Goal: Task Accomplishment & Management: Use online tool/utility

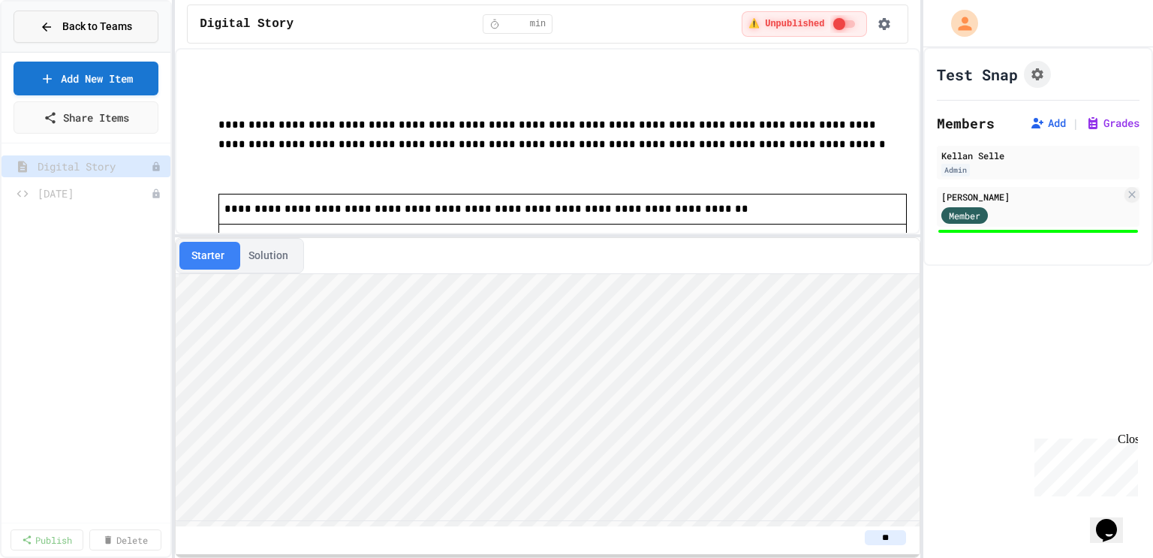
click at [125, 25] on span "Back to Teams" at bounding box center [97, 27] width 70 height 16
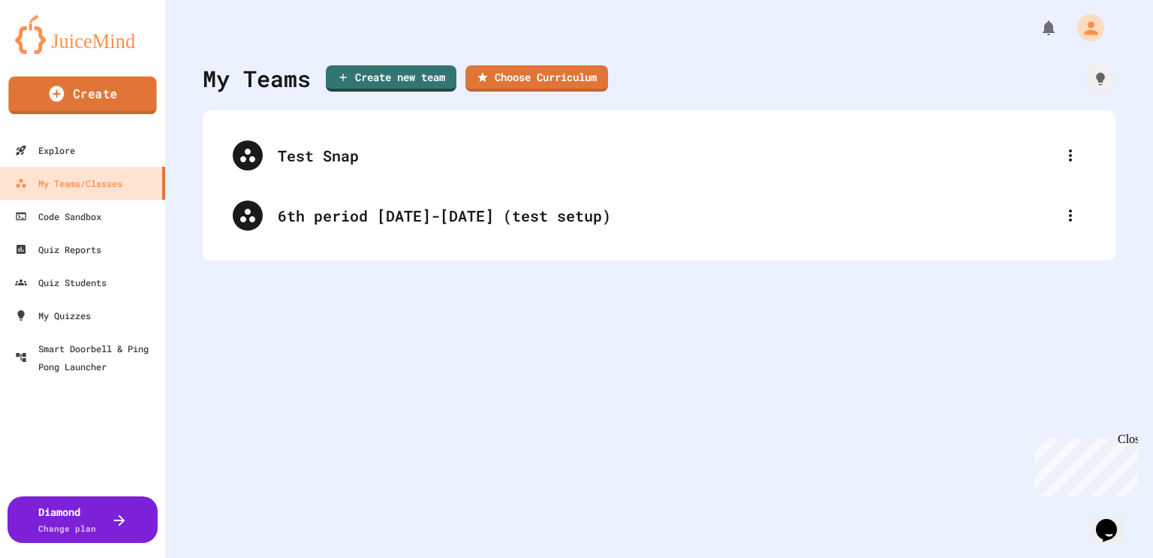
click at [113, 104] on link "Create" at bounding box center [82, 96] width 148 height 38
click at [426, 76] on link "Create new team" at bounding box center [391, 77] width 128 height 28
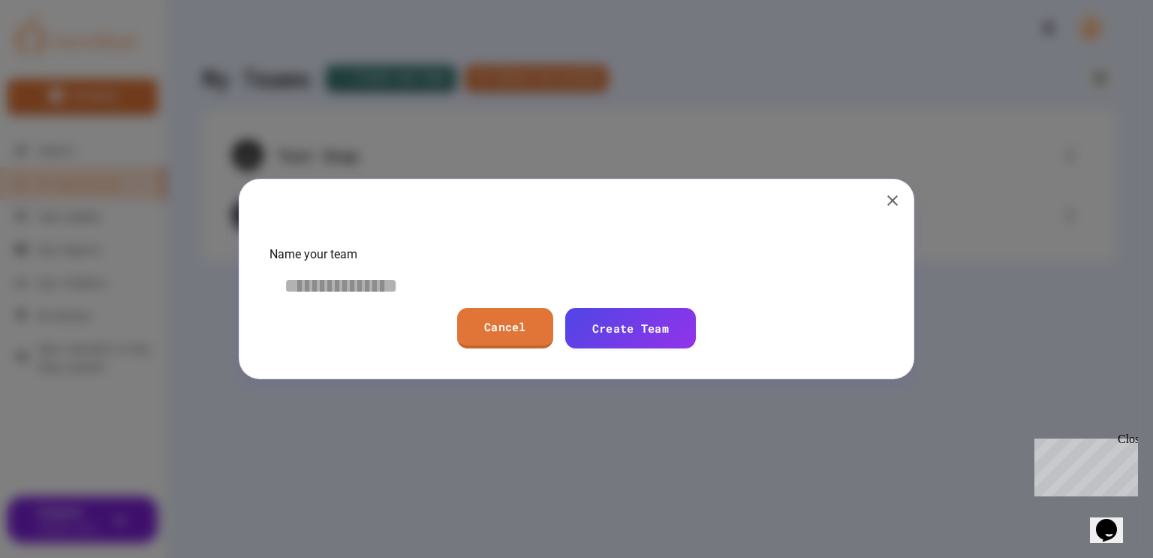
click at [478, 305] on input at bounding box center [577, 286] width 614 height 44
type input "**********"
click at [619, 348] on link "Create Team" at bounding box center [630, 326] width 130 height 43
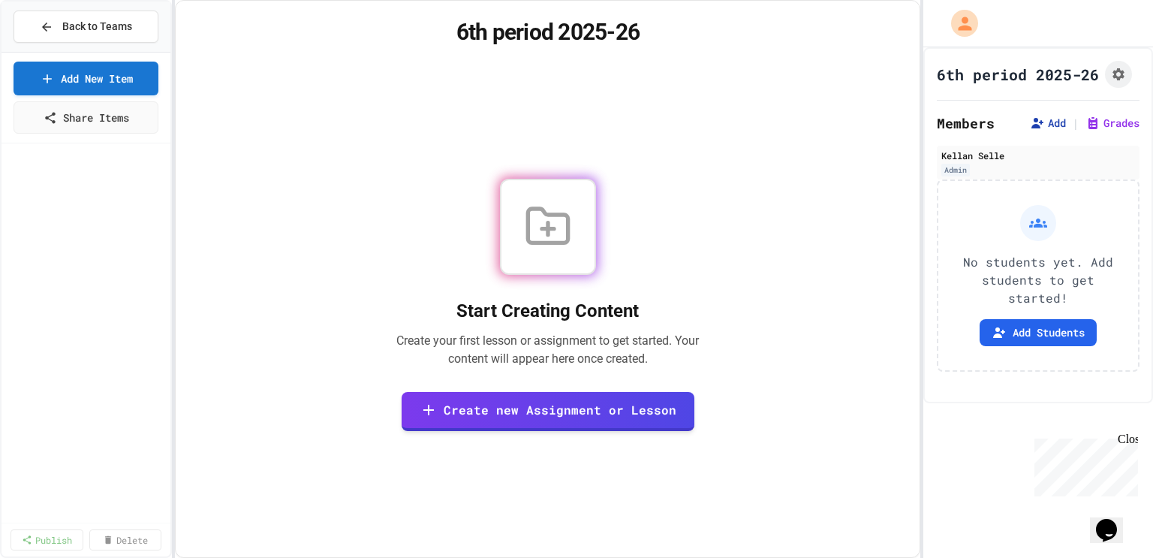
click at [1041, 121] on icon at bounding box center [1038, 123] width 12 height 11
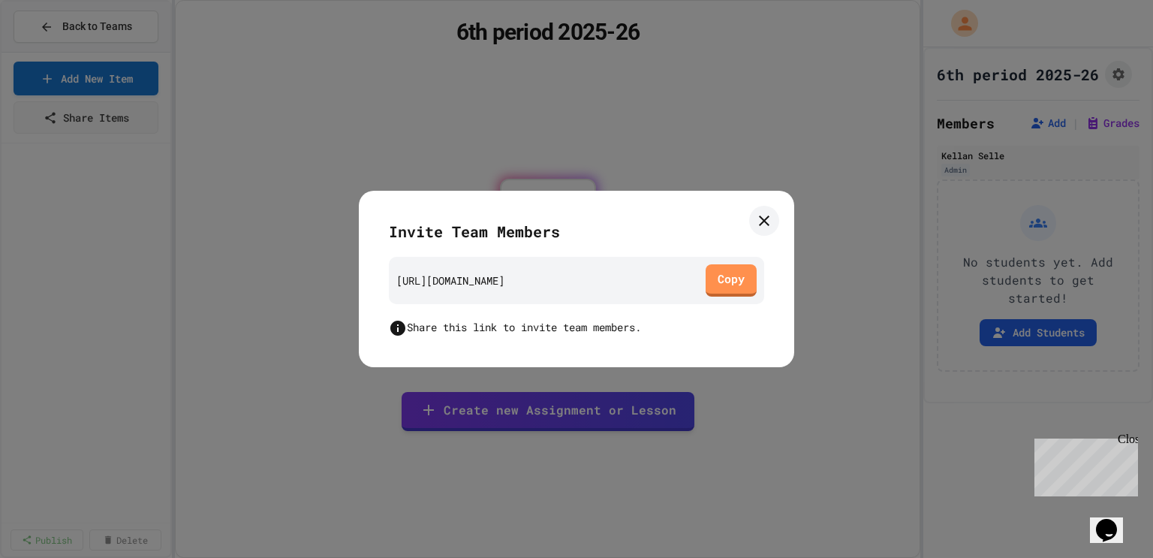
click at [759, 225] on icon at bounding box center [764, 220] width 11 height 11
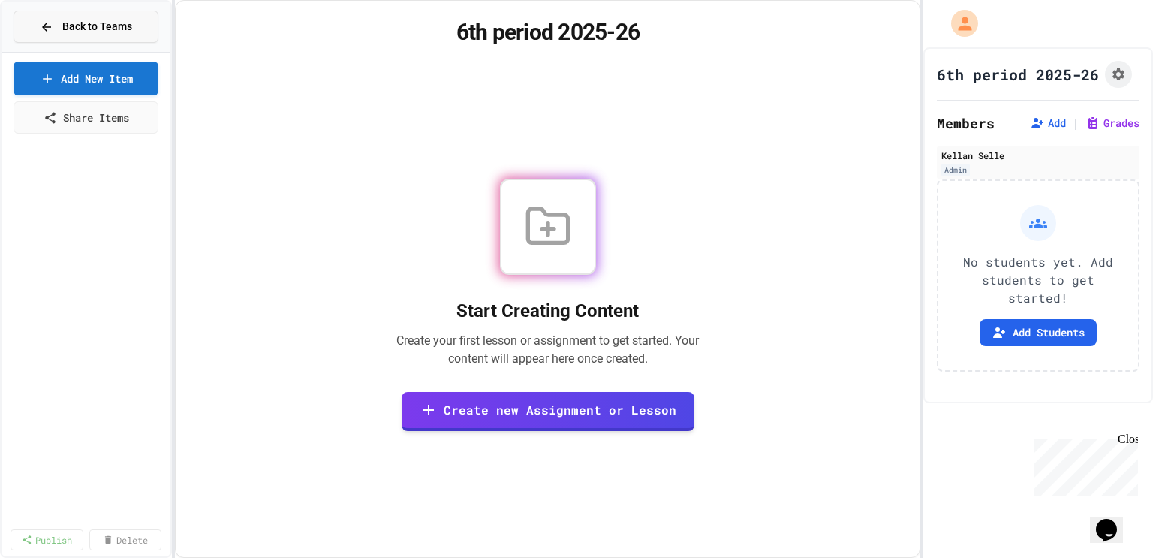
click at [59, 29] on div "Back to Teams" at bounding box center [86, 27] width 92 height 16
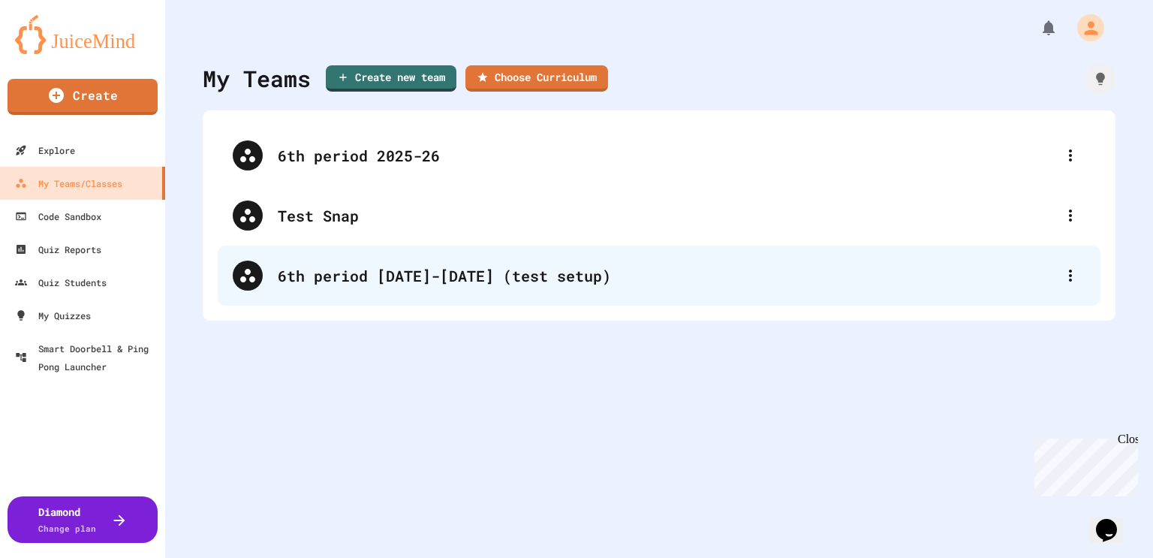
click at [574, 300] on div "6th period [DATE]-[DATE] (test setup)" at bounding box center [659, 276] width 883 height 60
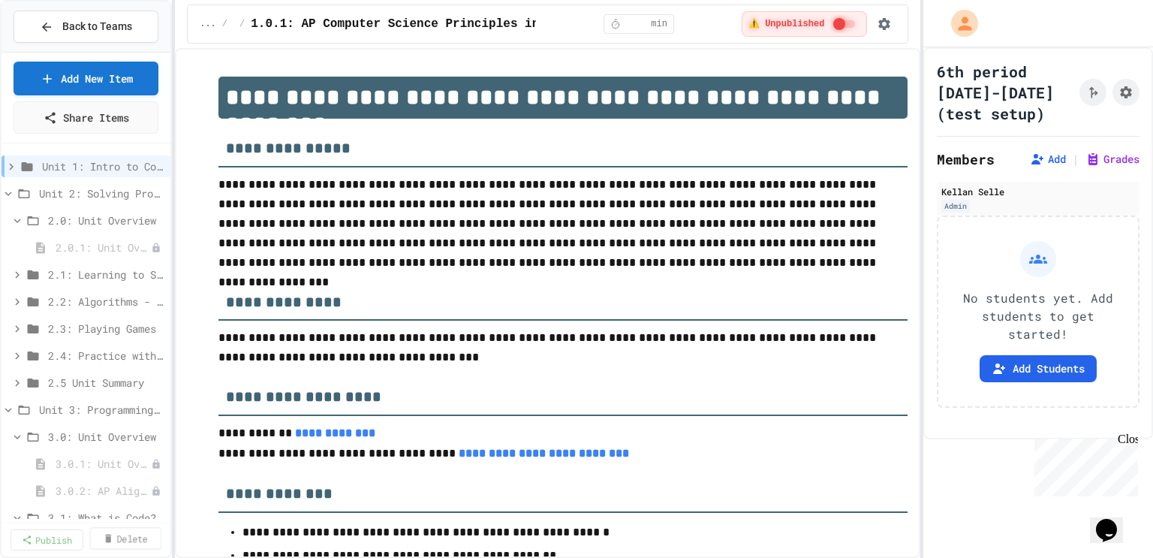
click at [99, 545] on link "Delete" at bounding box center [124, 538] width 71 height 22
click at [95, 533] on icon at bounding box center [89, 538] width 11 height 11
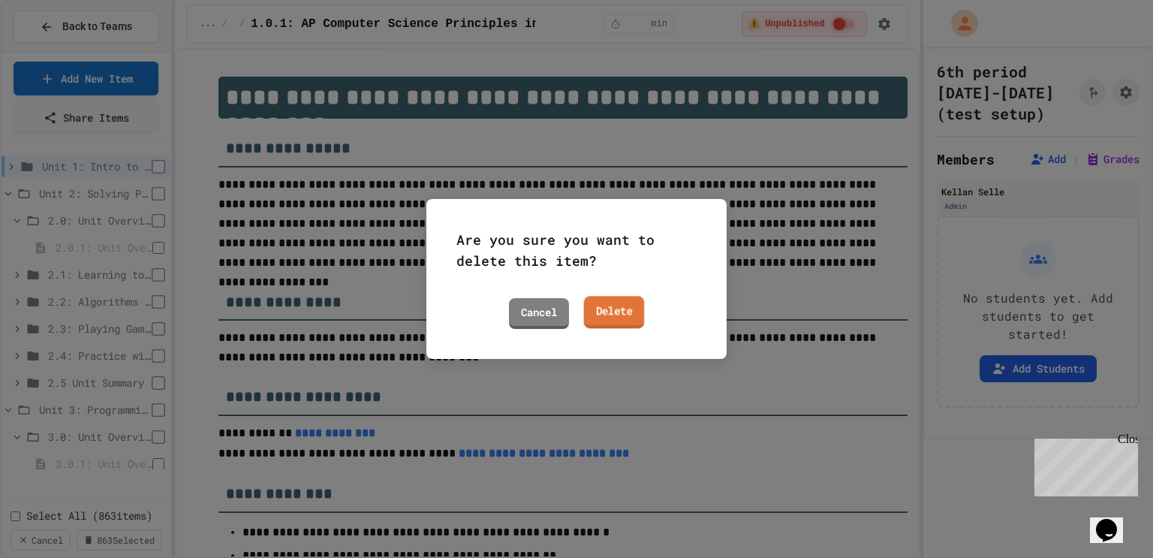
click at [626, 321] on link "Delete" at bounding box center [614, 312] width 61 height 32
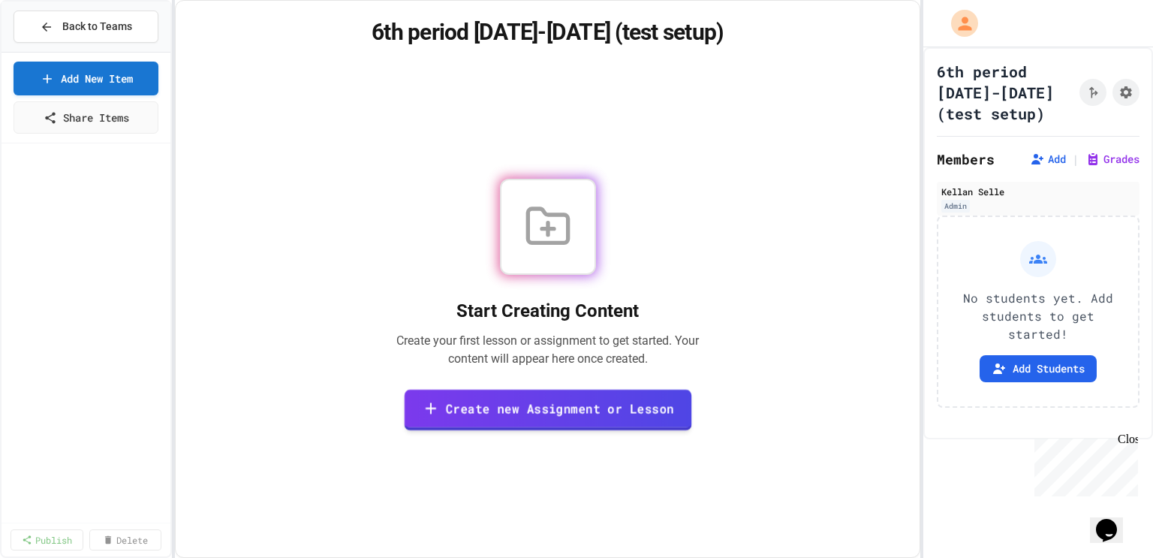
click at [507, 420] on link "Create new Assignment or Lesson" at bounding box center [548, 409] width 288 height 41
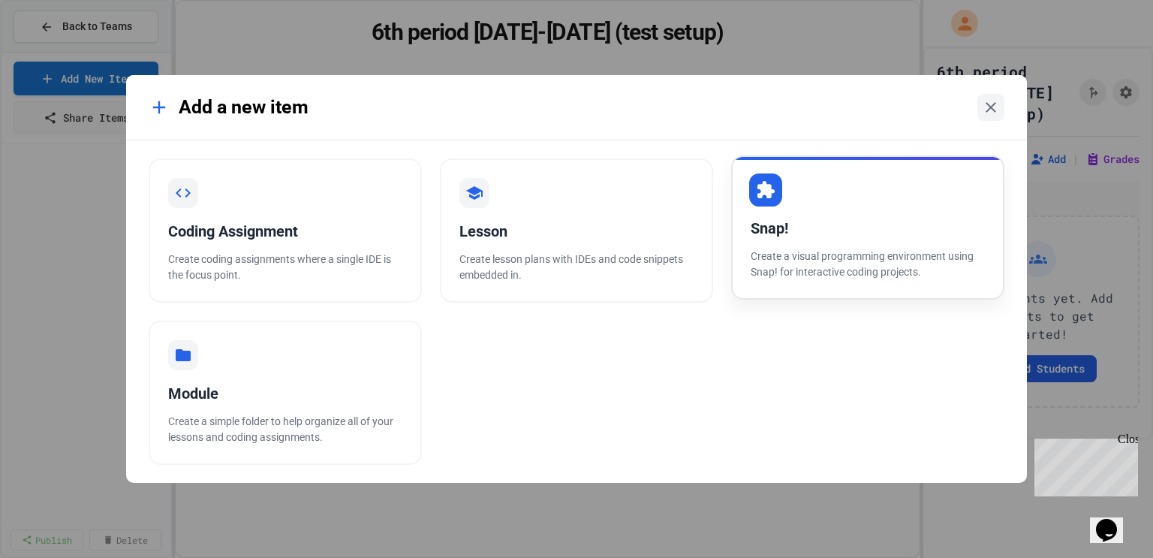
click at [797, 245] on div "Snap! Create a visual programming environment using Snap! for interactive codin…" at bounding box center [867, 227] width 273 height 144
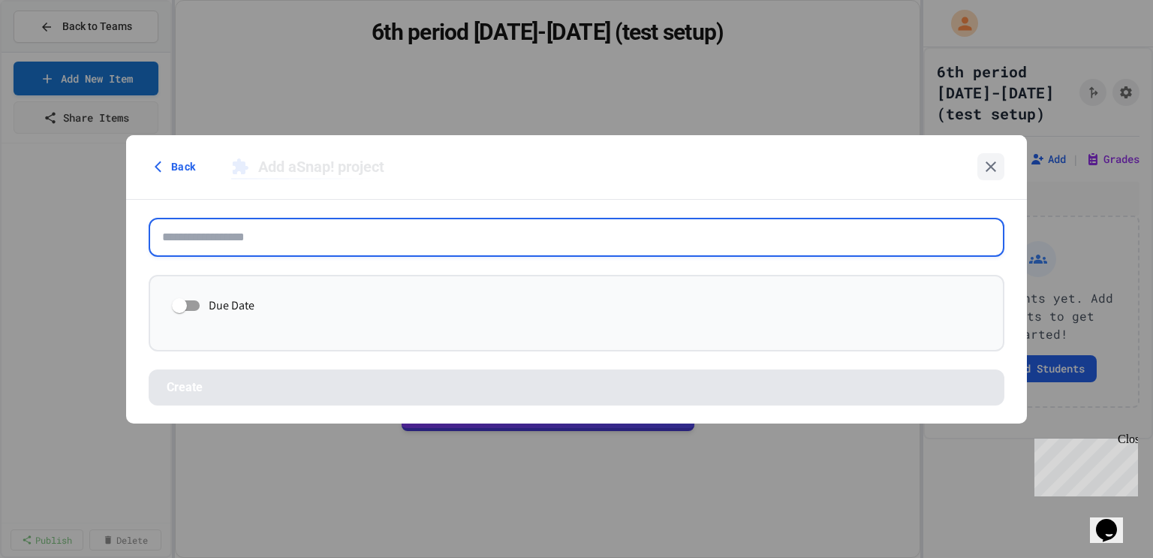
click at [797, 245] on input "text" at bounding box center [577, 237] width 856 height 39
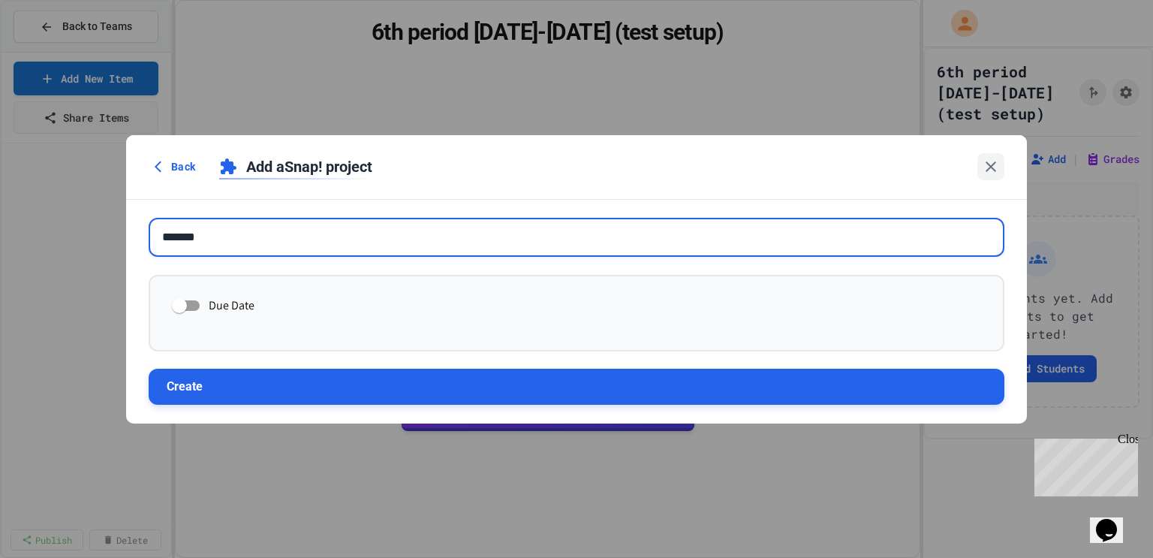
type input "*******"
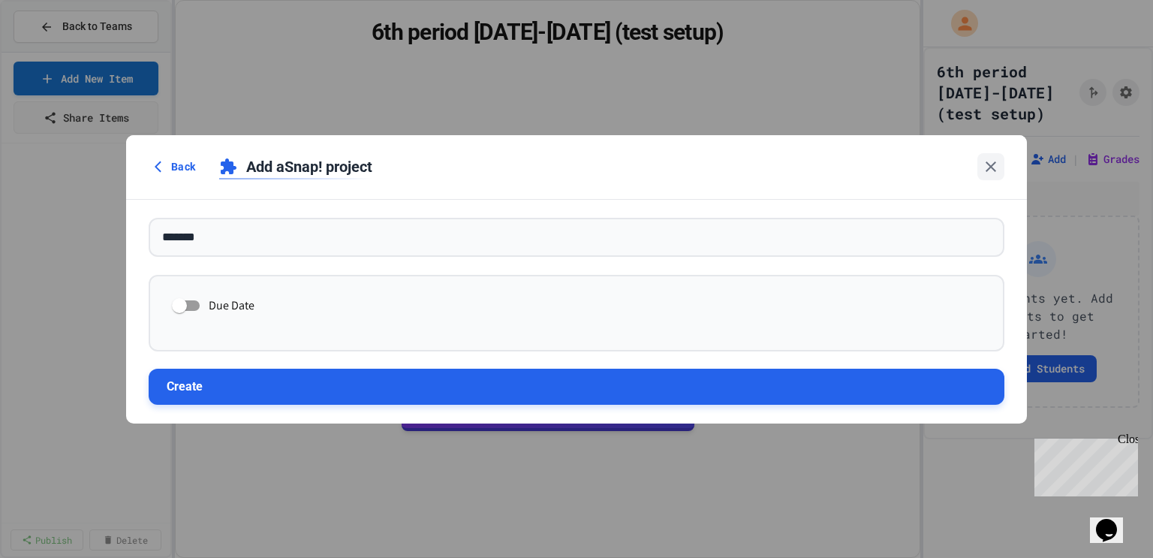
click at [414, 392] on button "Create" at bounding box center [577, 387] width 856 height 36
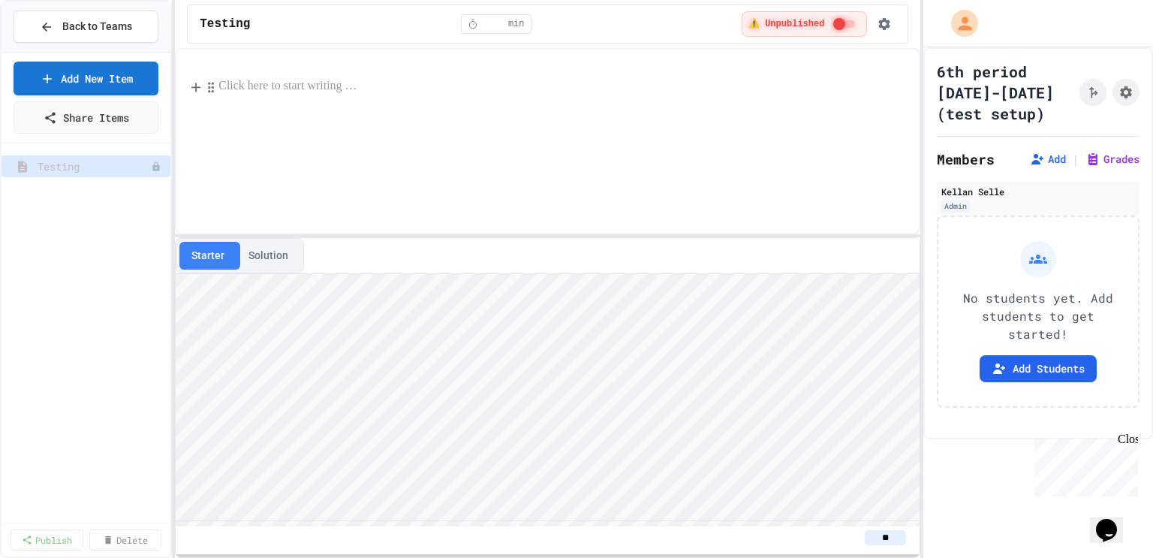
click at [221, 86] on p at bounding box center [562, 87] width 689 height 20
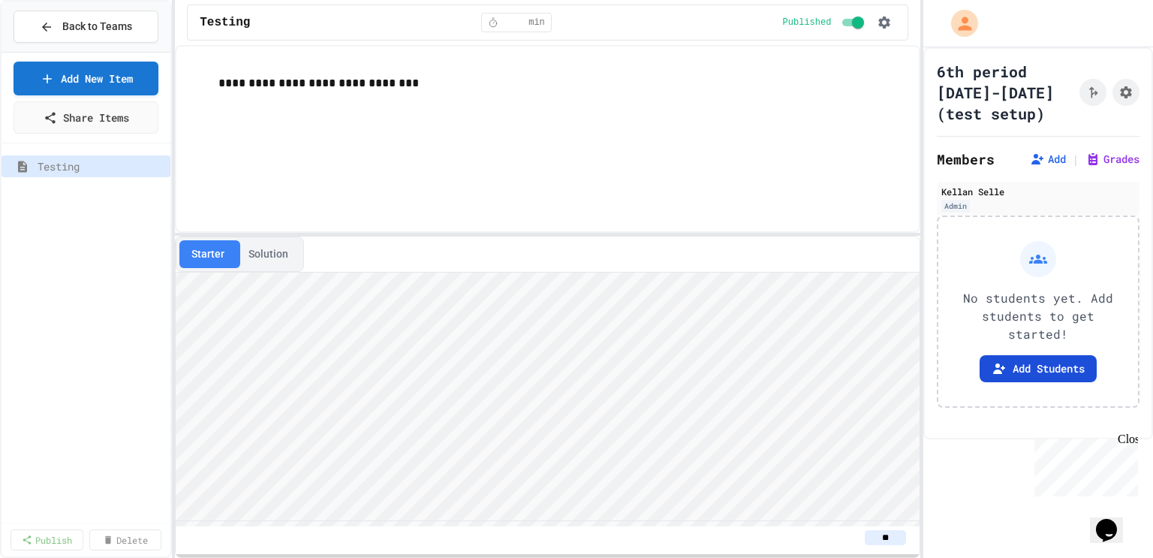
click at [1042, 355] on button "Add Students" at bounding box center [1038, 368] width 117 height 27
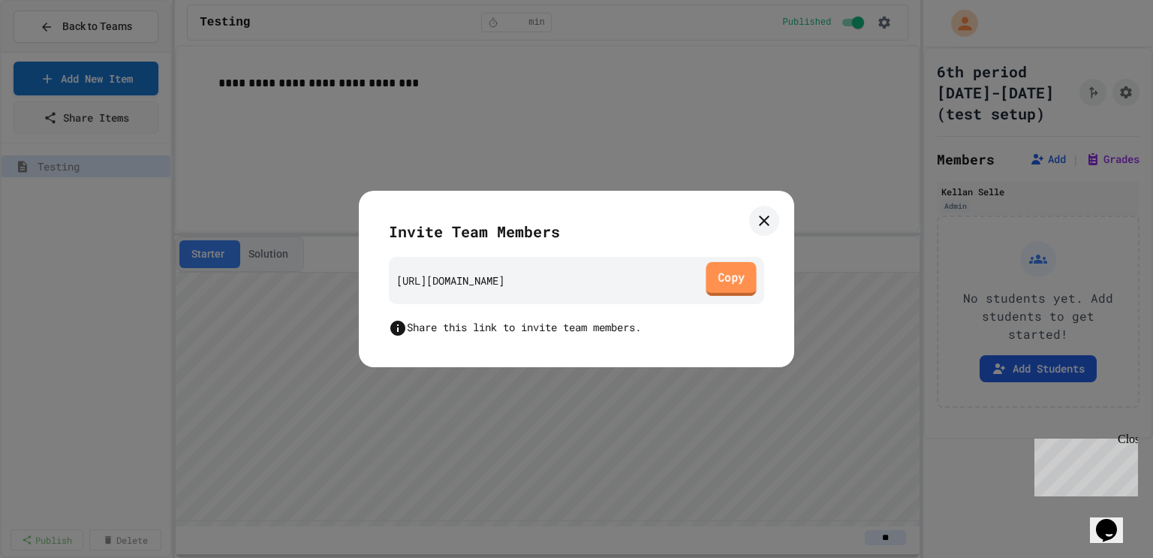
click at [729, 282] on link "Copy" at bounding box center [731, 279] width 50 height 34
click at [764, 215] on icon at bounding box center [764, 221] width 18 height 18
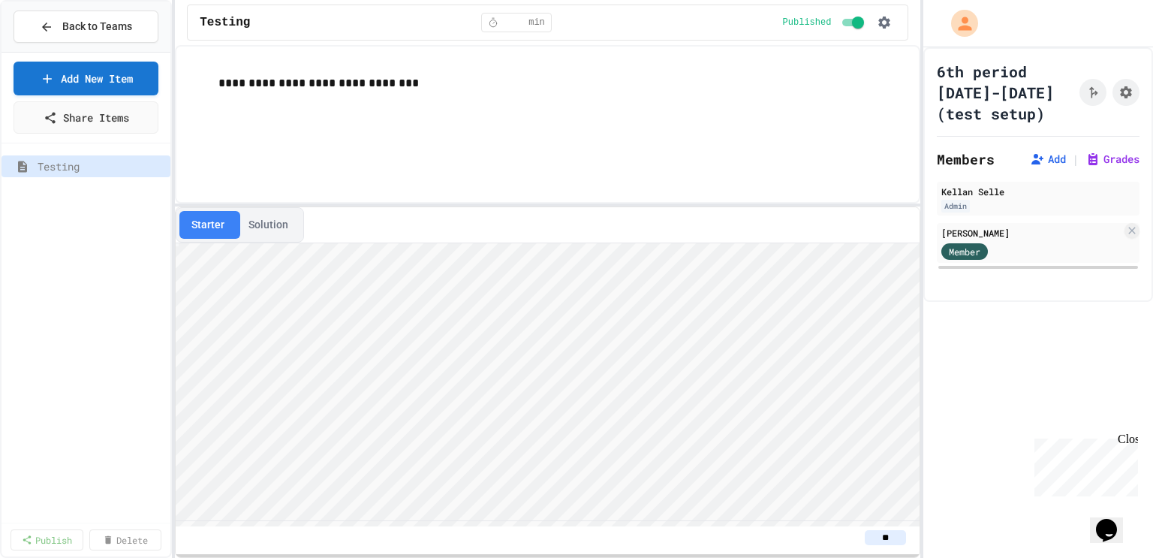
click at [469, 206] on div "**********" at bounding box center [548, 301] width 746 height 513
click at [1017, 246] on div "Member" at bounding box center [1032, 250] width 180 height 19
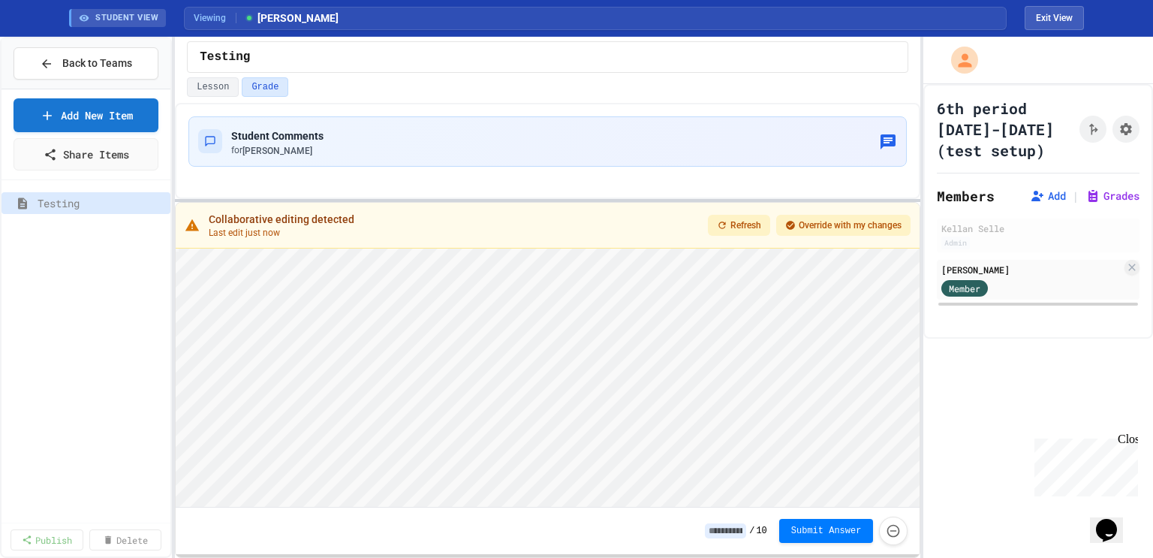
click at [559, 200] on div at bounding box center [548, 200] width 746 height 3
click at [1062, 281] on div "Member" at bounding box center [1032, 287] width 180 height 19
click at [1031, 279] on div "Member" at bounding box center [1032, 287] width 180 height 19
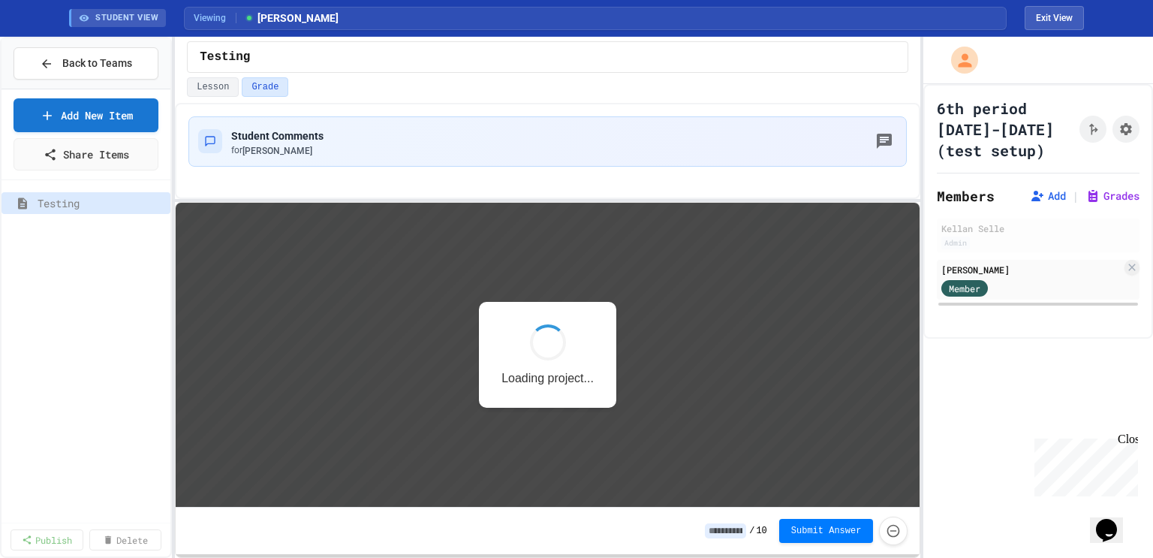
scroll to position [1, 0]
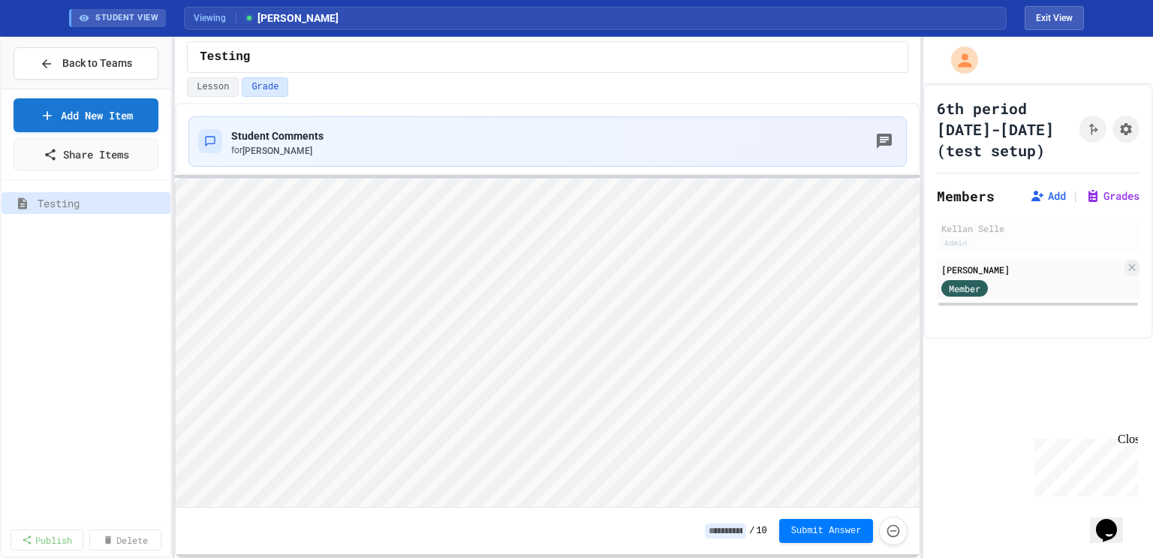
click at [663, 175] on div at bounding box center [548, 176] width 746 height 3
click at [122, 540] on link "Delete" at bounding box center [124, 538] width 71 height 22
click at [114, 533] on link "1 Selected" at bounding box center [124, 538] width 73 height 22
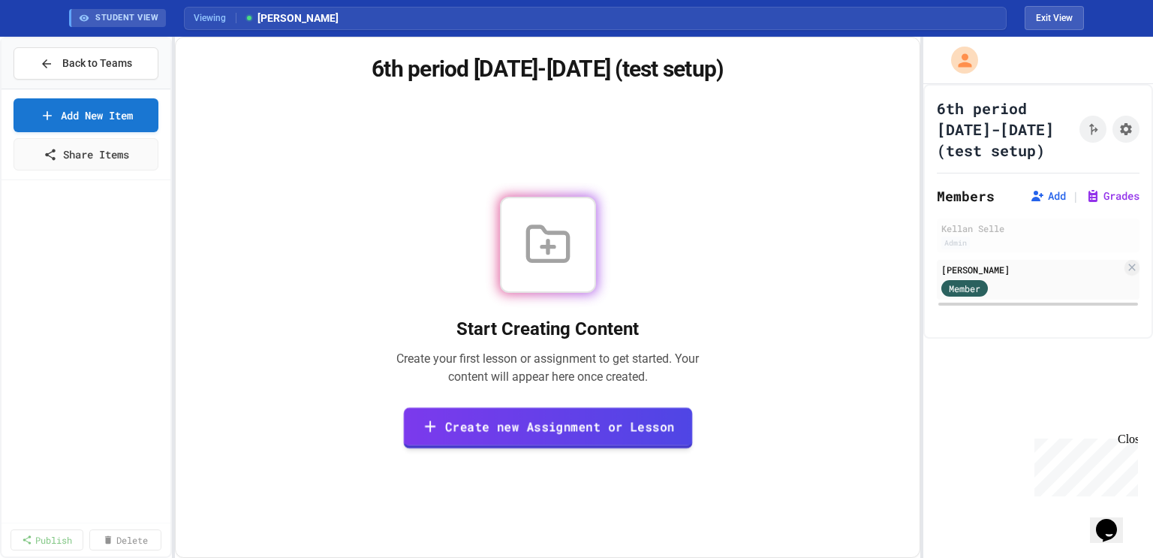
click at [486, 433] on link "Create new Assignment or Lesson" at bounding box center [547, 428] width 289 height 41
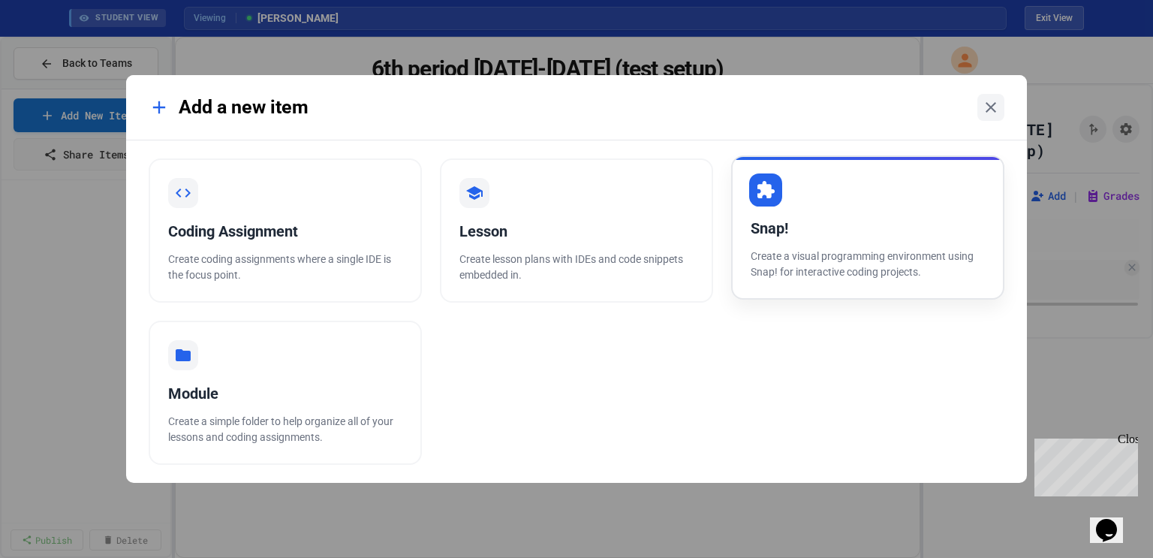
click at [854, 212] on div "Snap! Create a visual programming environment using Snap! for interactive codin…" at bounding box center [867, 227] width 273 height 144
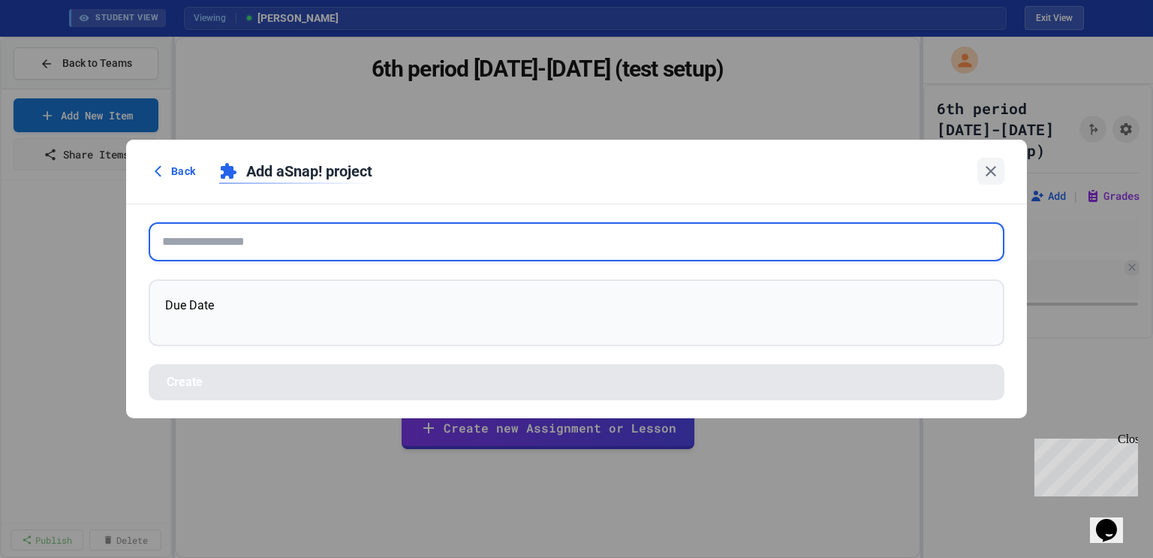
click at [555, 227] on input "text" at bounding box center [577, 241] width 856 height 39
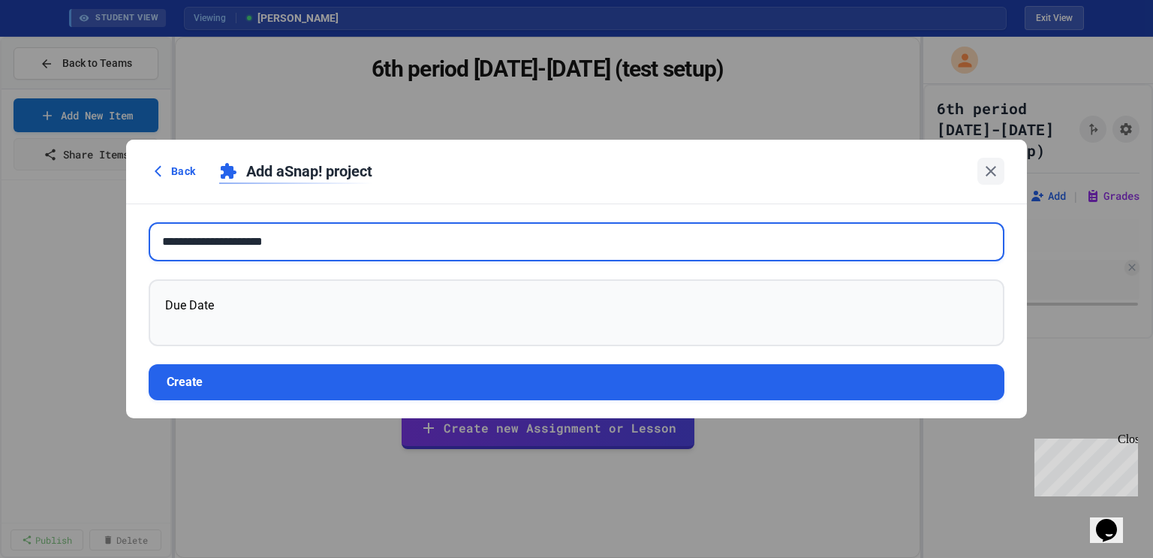
type input "**********"
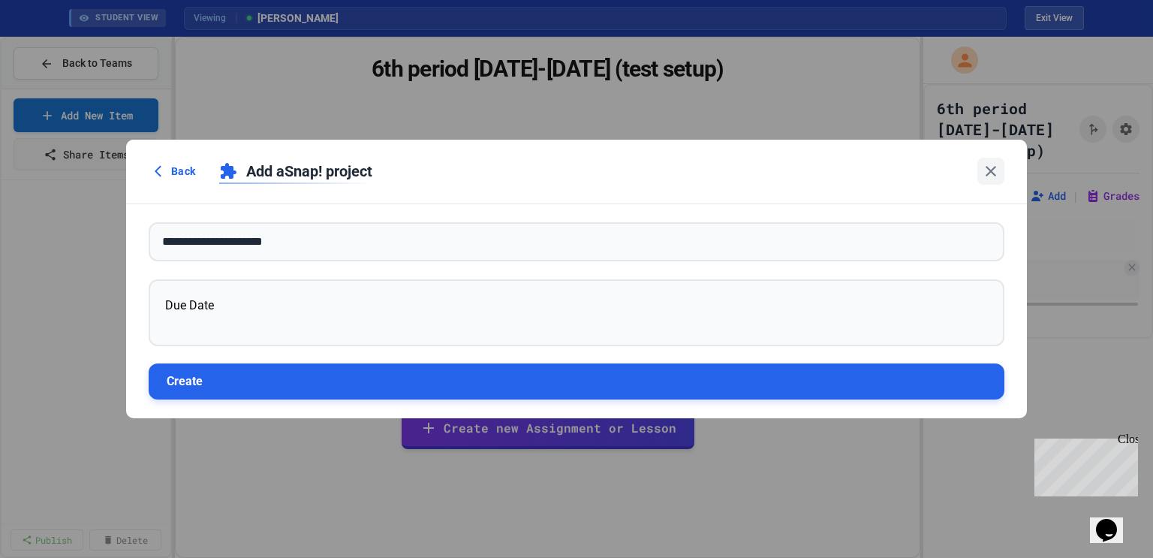
click at [321, 376] on button "Create" at bounding box center [577, 381] width 856 height 36
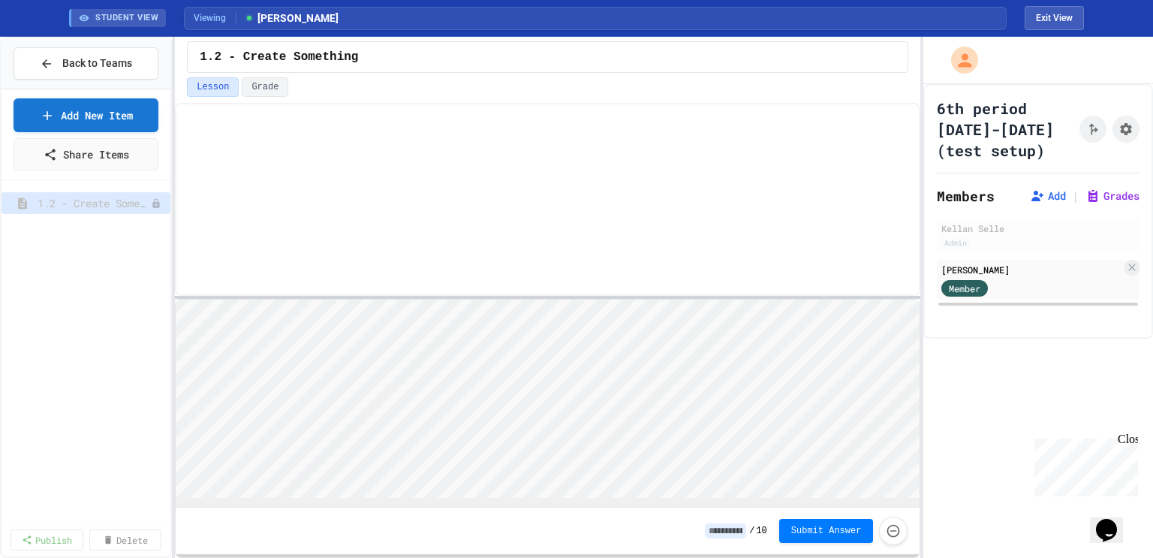
click at [447, 296] on div at bounding box center [548, 297] width 746 height 3
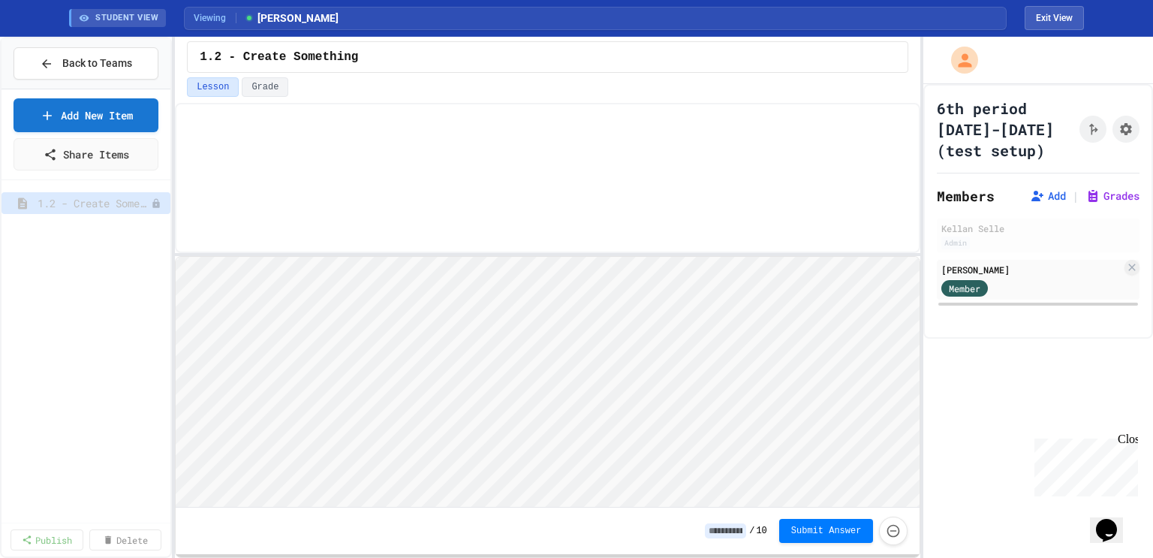
click at [253, 122] on div at bounding box center [547, 141] width 719 height 50
click at [255, 137] on p at bounding box center [562, 141] width 689 height 20
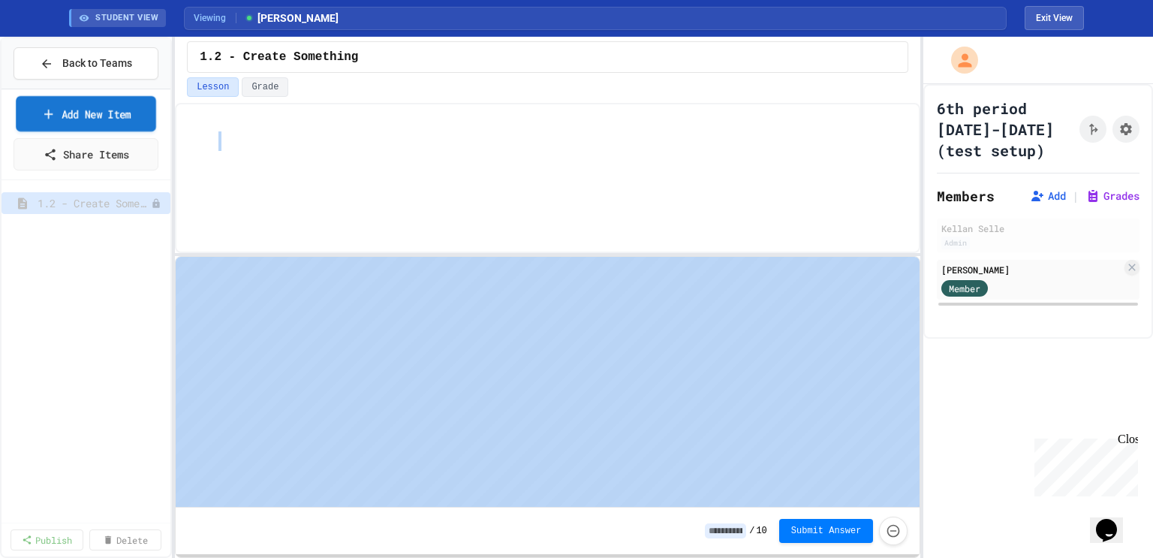
click at [155, 121] on link "Add New Item" at bounding box center [86, 113] width 140 height 35
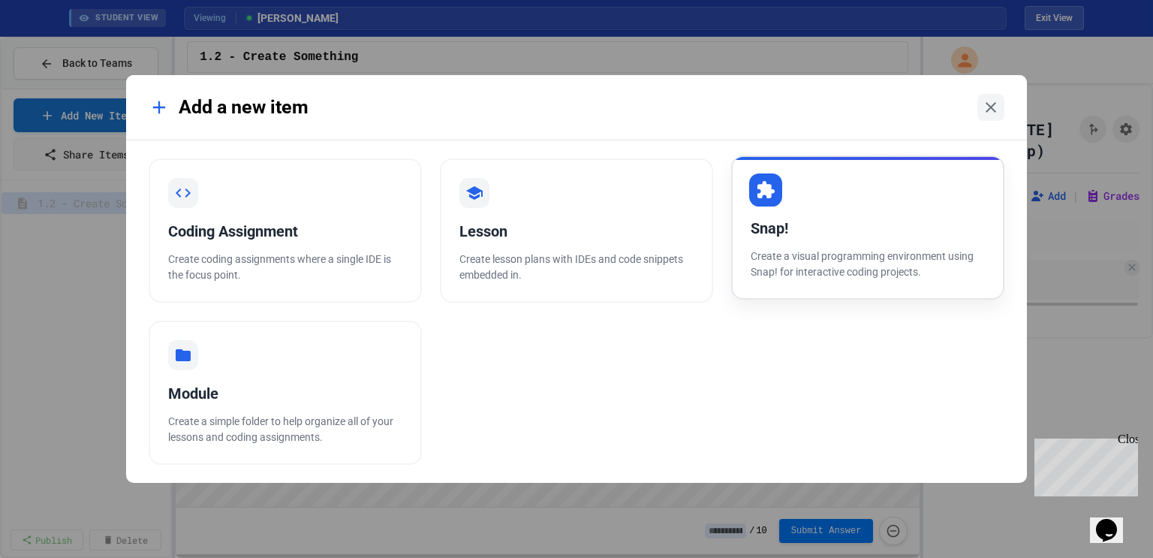
click at [765, 265] on p "Create a visual programming environment using Snap! for interactive coding proj…" at bounding box center [868, 265] width 234 height 32
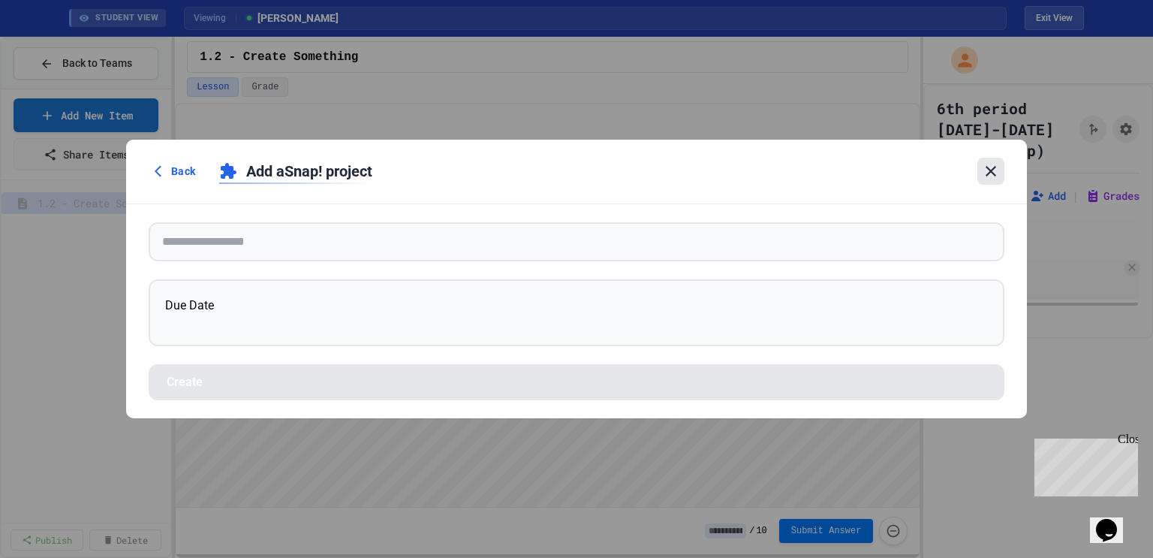
click at [982, 163] on icon at bounding box center [991, 171] width 18 height 18
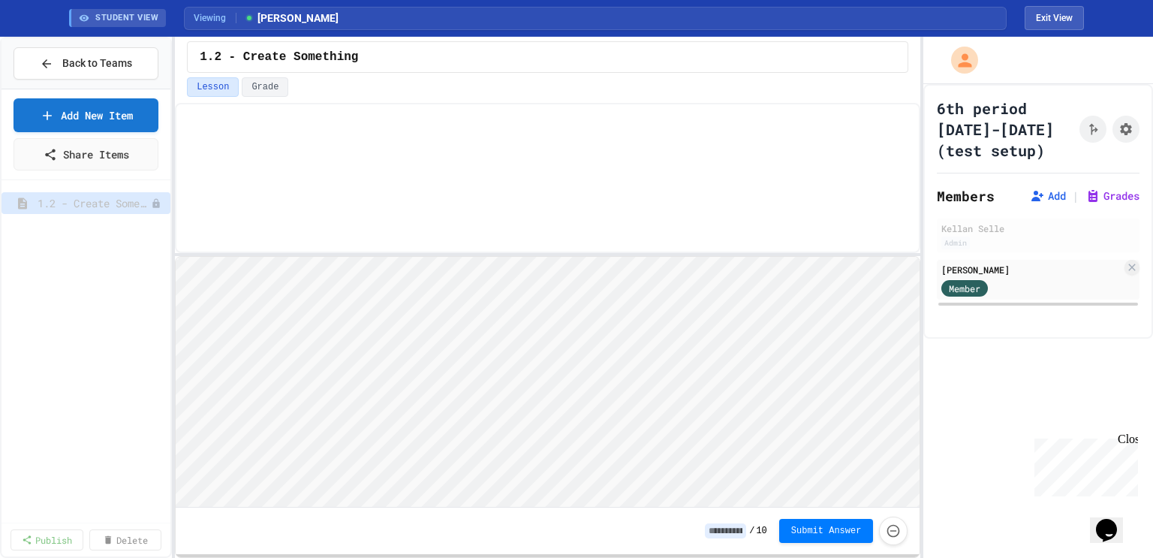
click at [259, 132] on p at bounding box center [562, 141] width 689 height 20
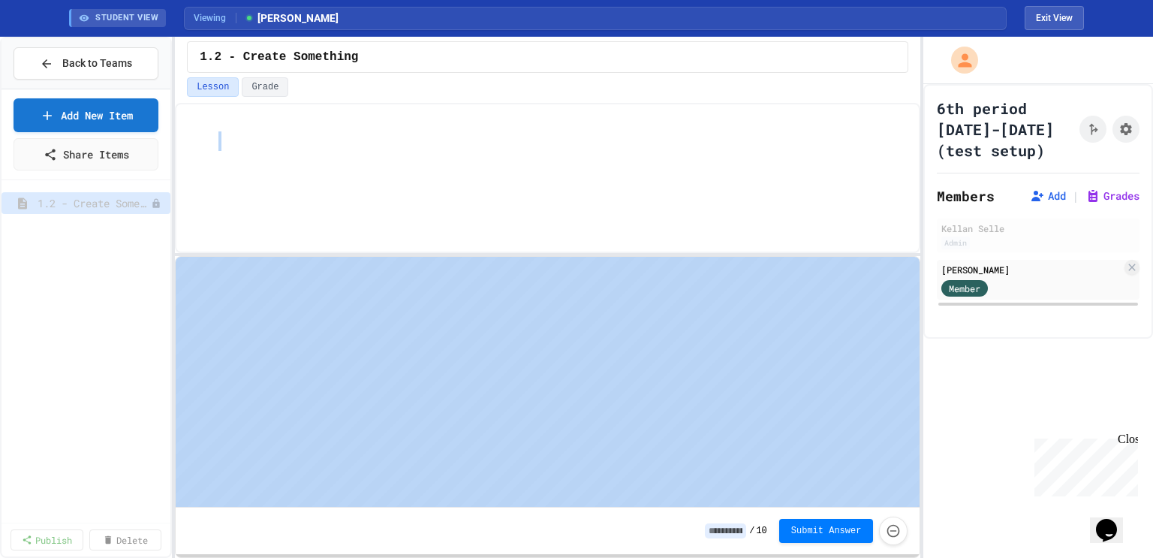
click at [259, 132] on p at bounding box center [562, 141] width 689 height 20
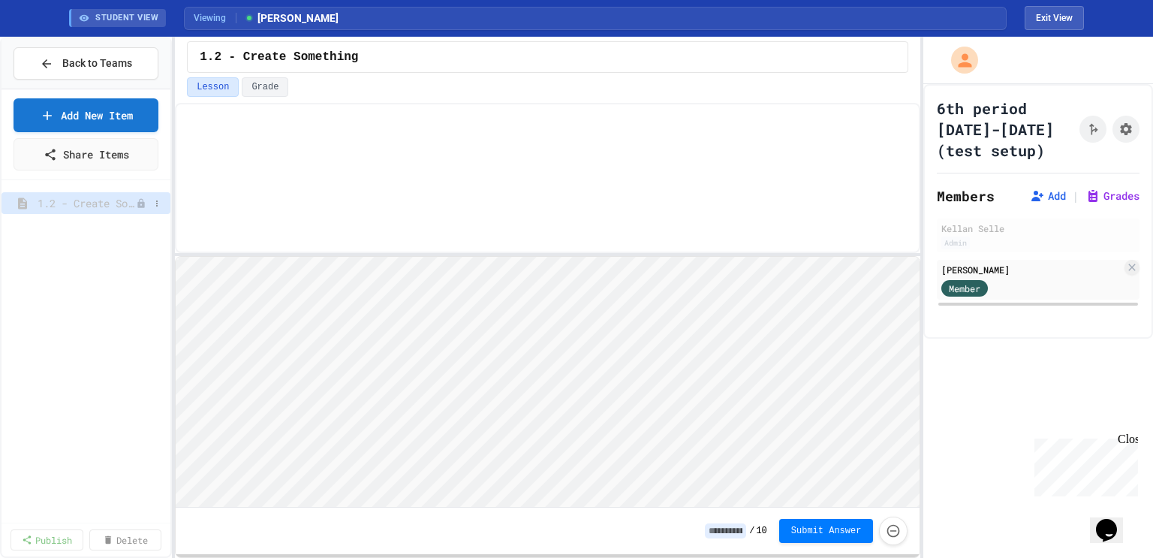
click at [104, 200] on span "1.2 - Create Something" at bounding box center [87, 203] width 98 height 16
click at [158, 206] on button at bounding box center [156, 203] width 15 height 15
click at [158, 206] on div at bounding box center [576, 279] width 1153 height 558
click at [273, 126] on div at bounding box center [547, 141] width 719 height 50
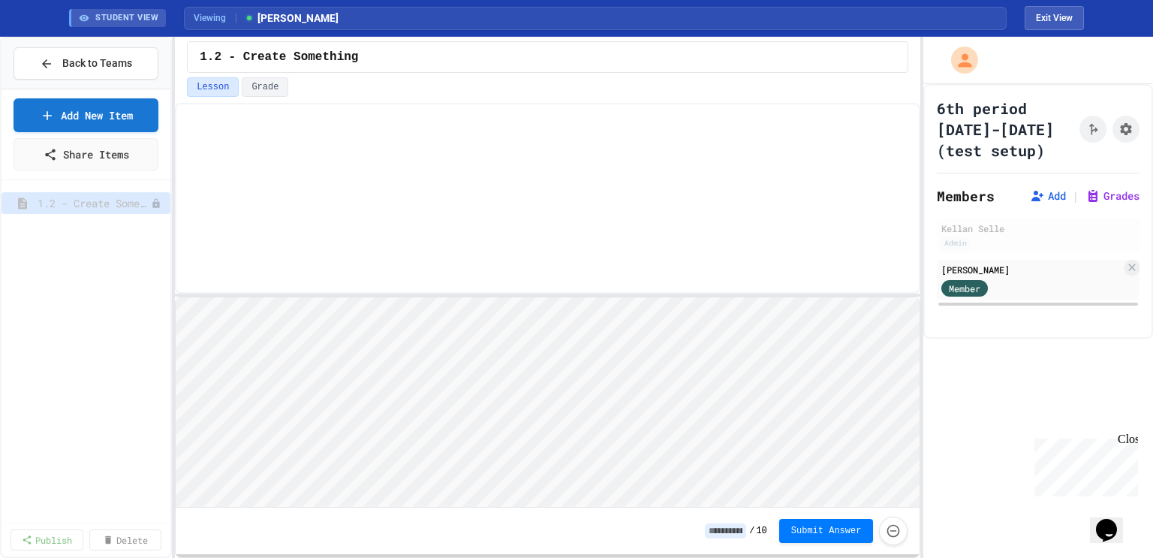
click at [414, 292] on div "/ 10 Submit Answer" at bounding box center [548, 330] width 746 height 455
click at [354, 122] on div at bounding box center [547, 141] width 719 height 50
click at [238, 116] on div at bounding box center [547, 141] width 719 height 50
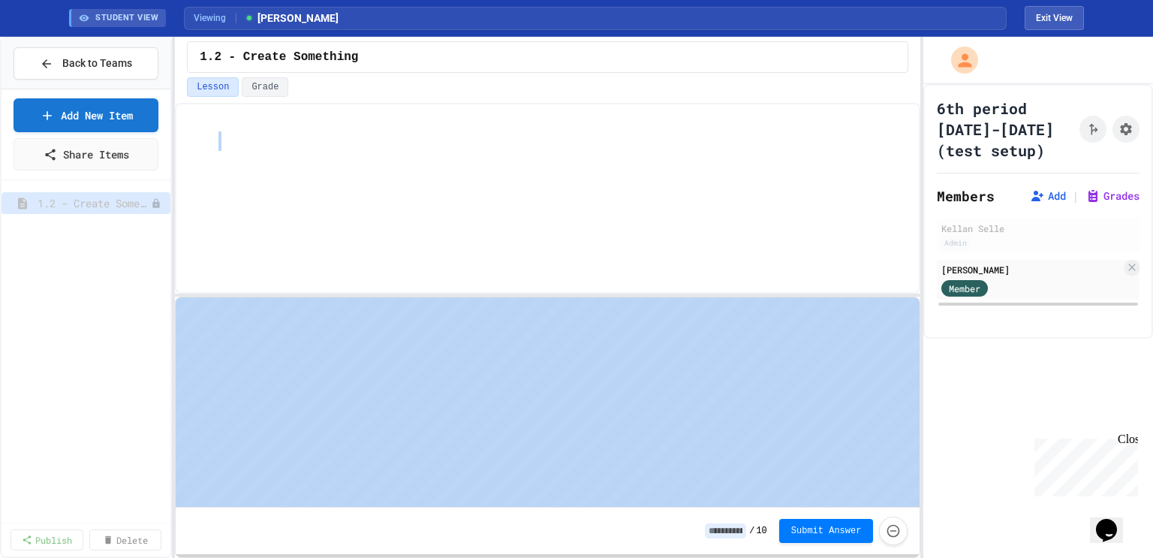
click at [256, 140] on p at bounding box center [562, 141] width 689 height 20
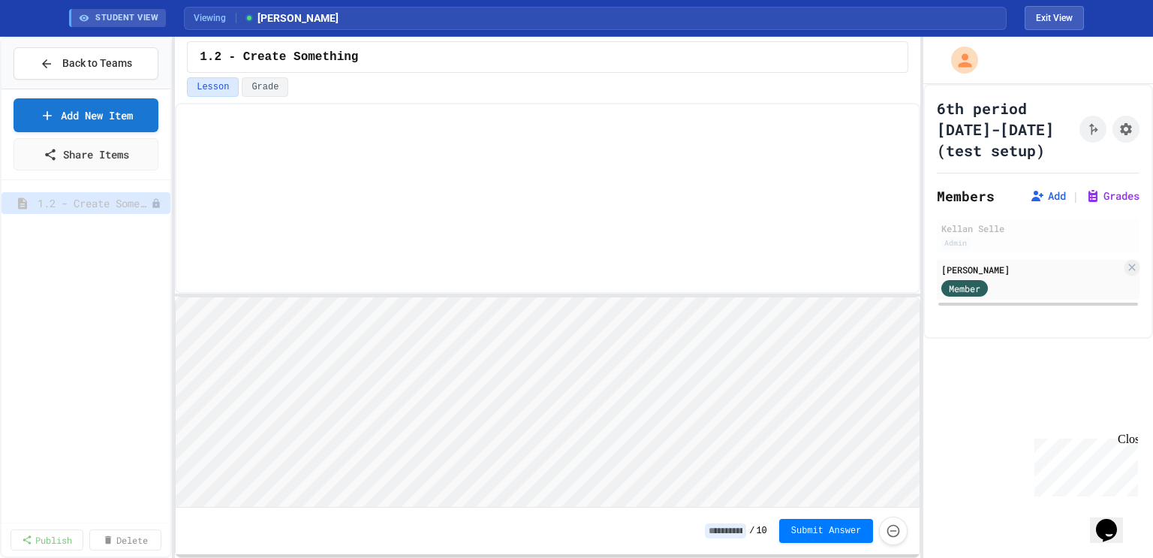
click at [256, 140] on p at bounding box center [562, 141] width 689 height 20
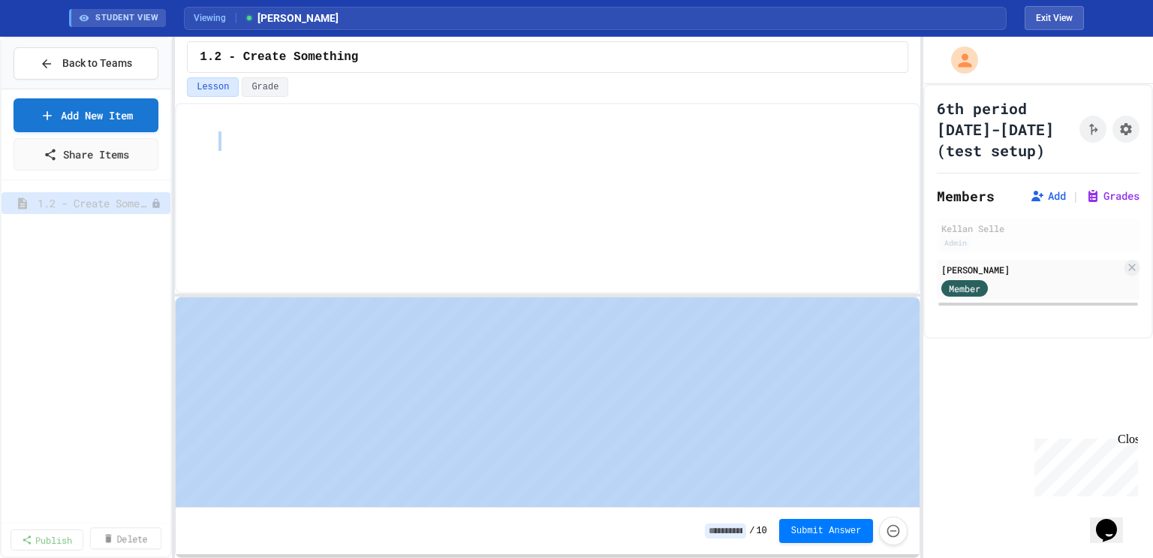
click at [137, 538] on link "Delete" at bounding box center [124, 538] width 71 height 22
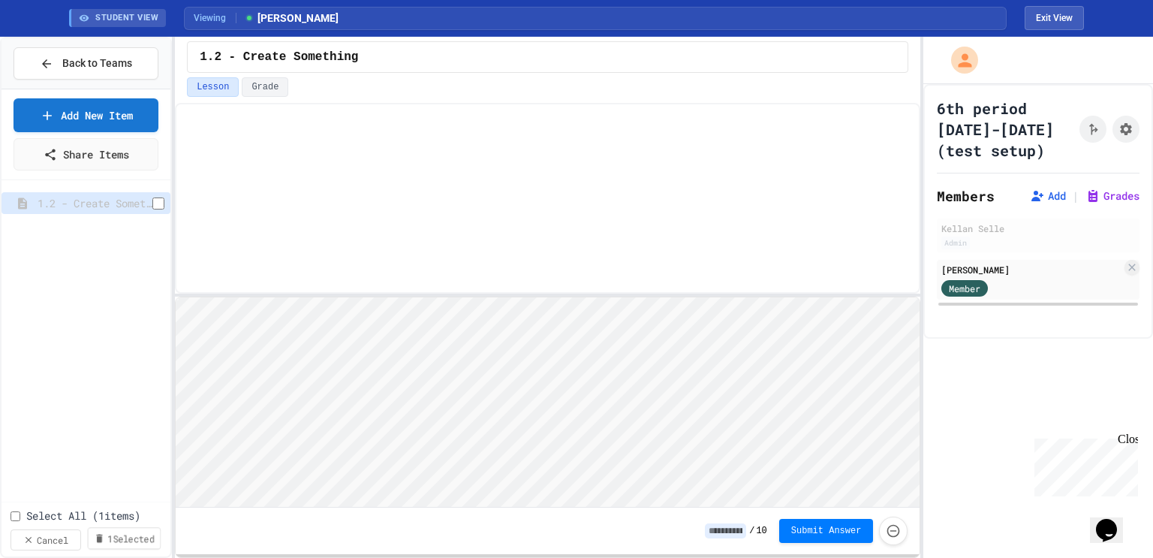
click at [118, 532] on link "1 Selected" at bounding box center [125, 538] width 74 height 22
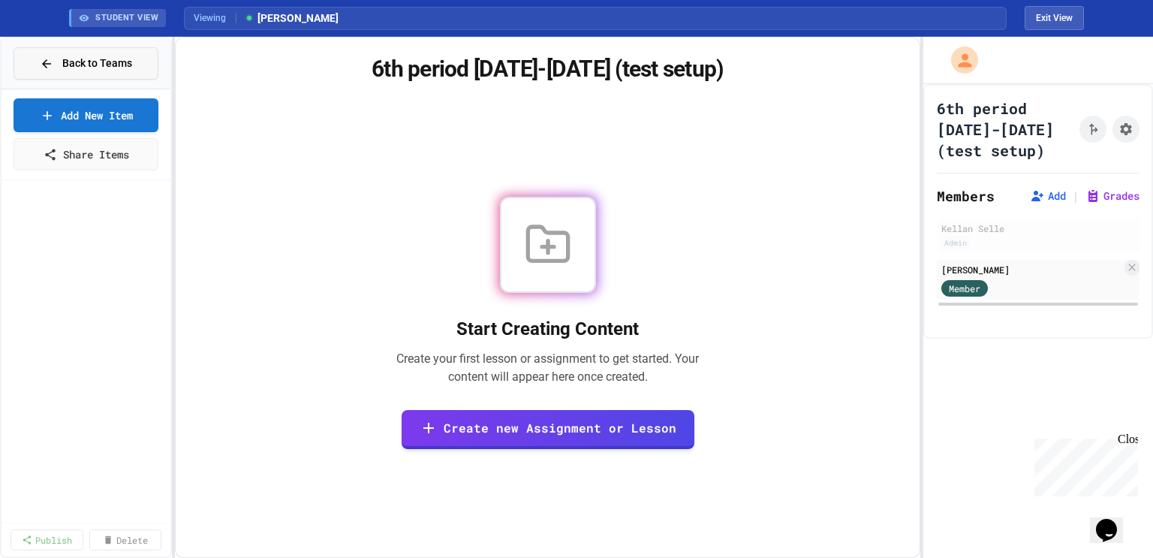
click at [80, 59] on span "Back to Teams" at bounding box center [97, 64] width 70 height 16
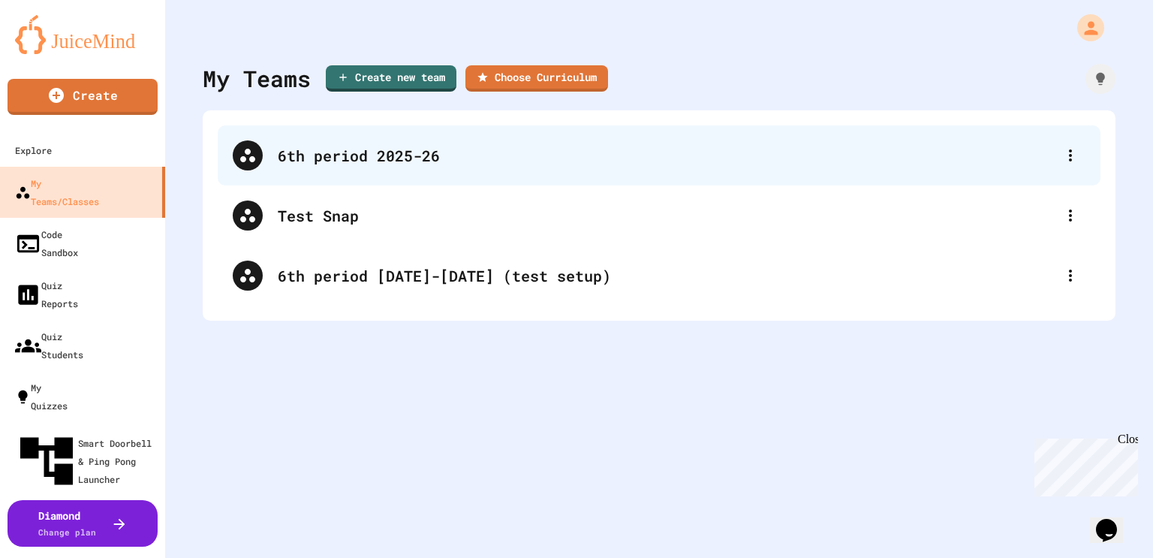
click at [391, 155] on div "6th period 2025-26" at bounding box center [667, 155] width 778 height 23
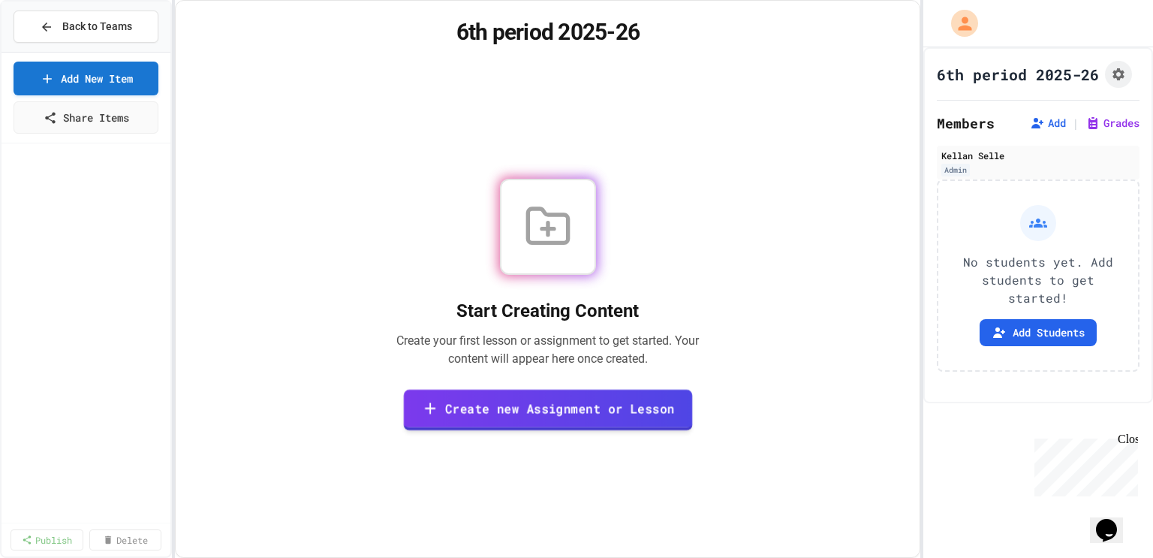
click at [568, 400] on link "Create new Assignment or Lesson" at bounding box center [547, 409] width 289 height 41
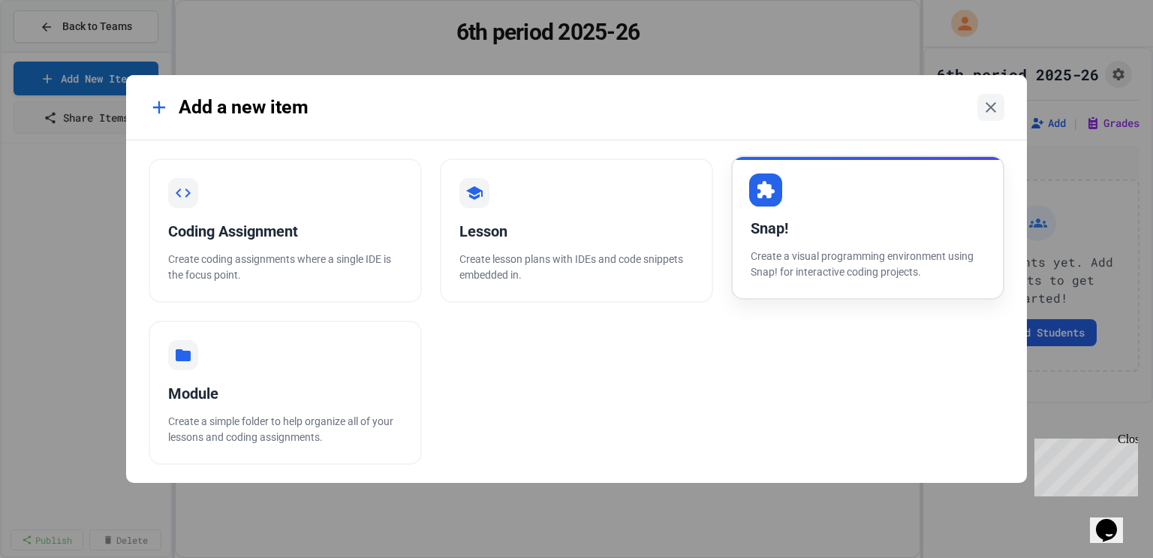
click at [776, 261] on p "Create a visual programming environment using Snap! for interactive coding proj…" at bounding box center [868, 265] width 234 height 32
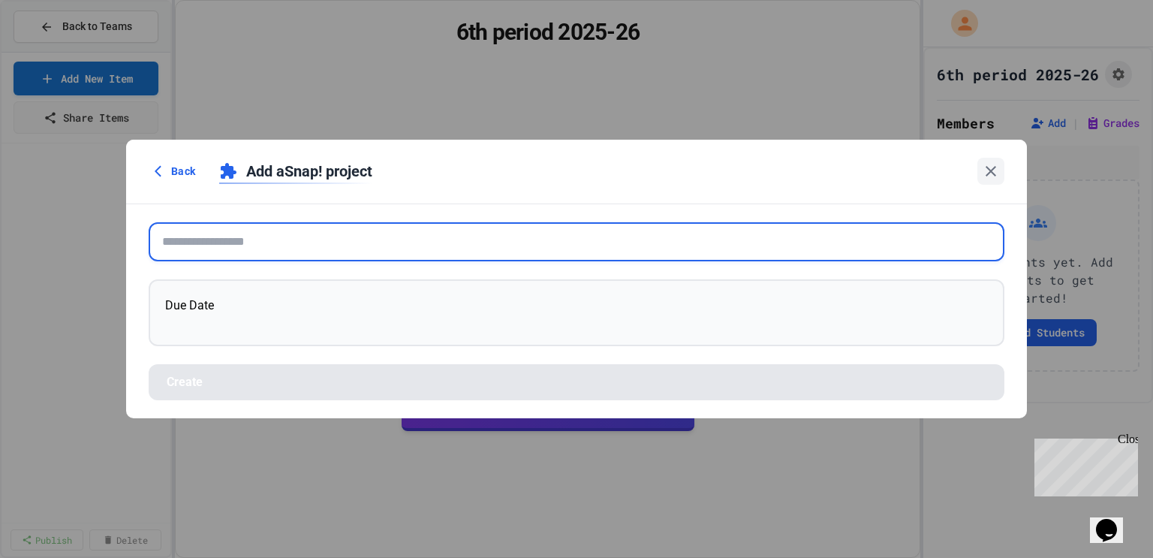
click at [661, 232] on input "text" at bounding box center [577, 241] width 856 height 39
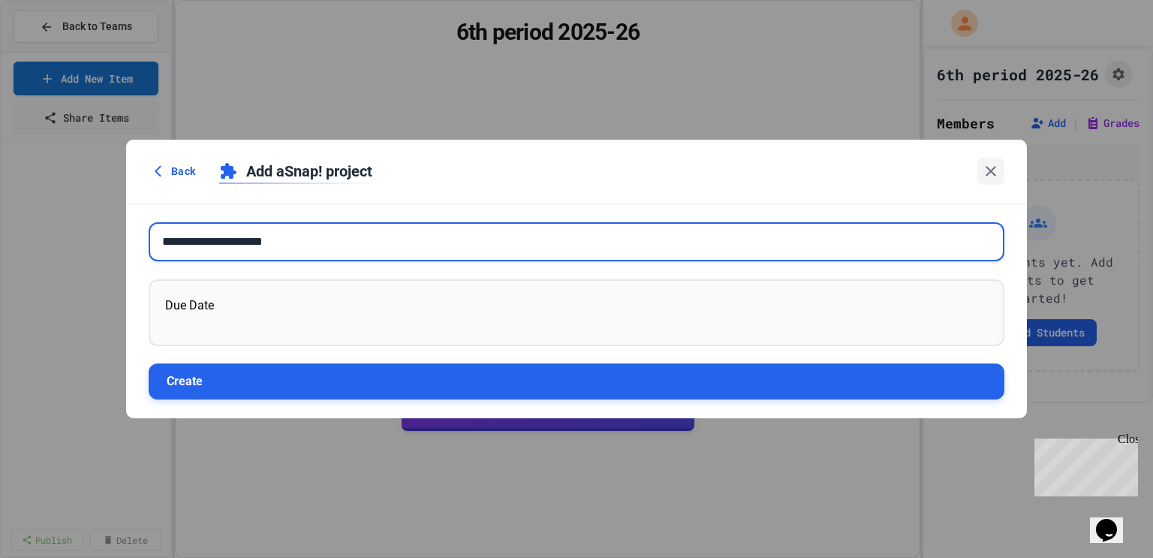
type input "**********"
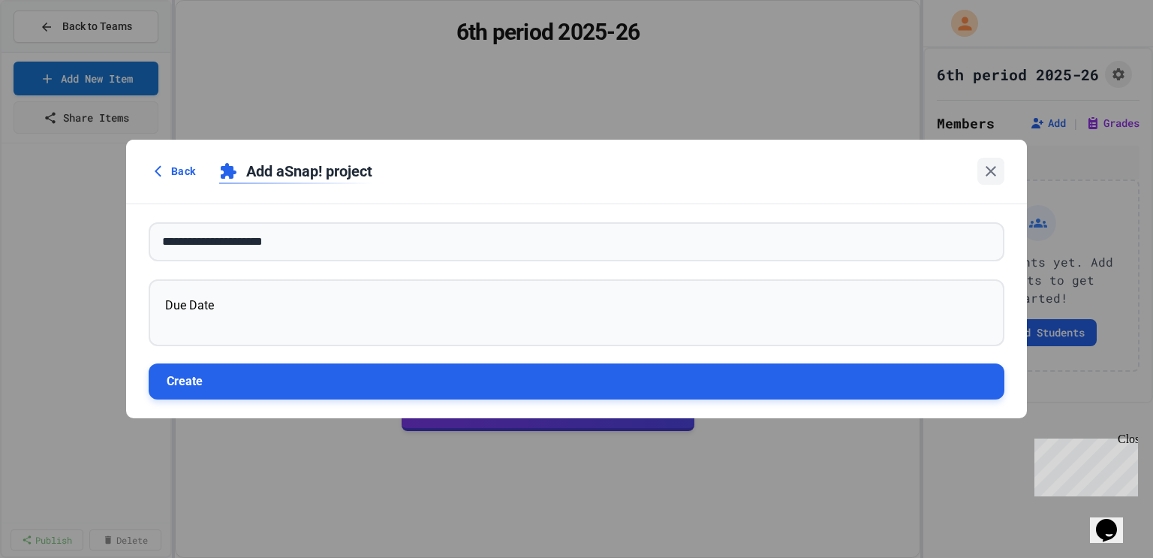
click at [342, 396] on button "Create" at bounding box center [577, 381] width 856 height 36
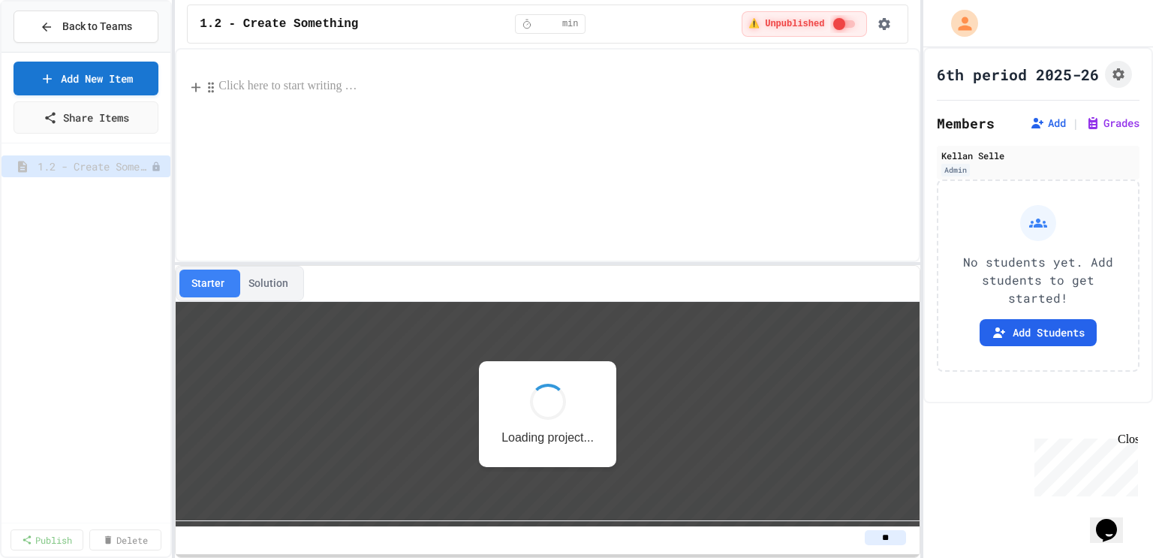
click at [338, 84] on p at bounding box center [562, 87] width 689 height 20
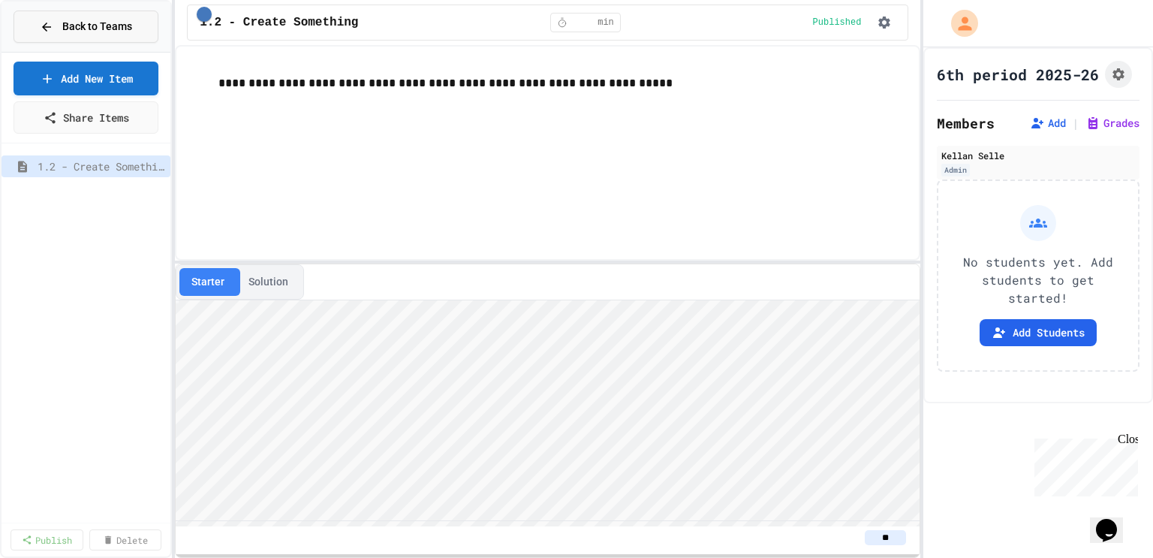
click at [65, 23] on span "Back to Teams" at bounding box center [97, 27] width 70 height 16
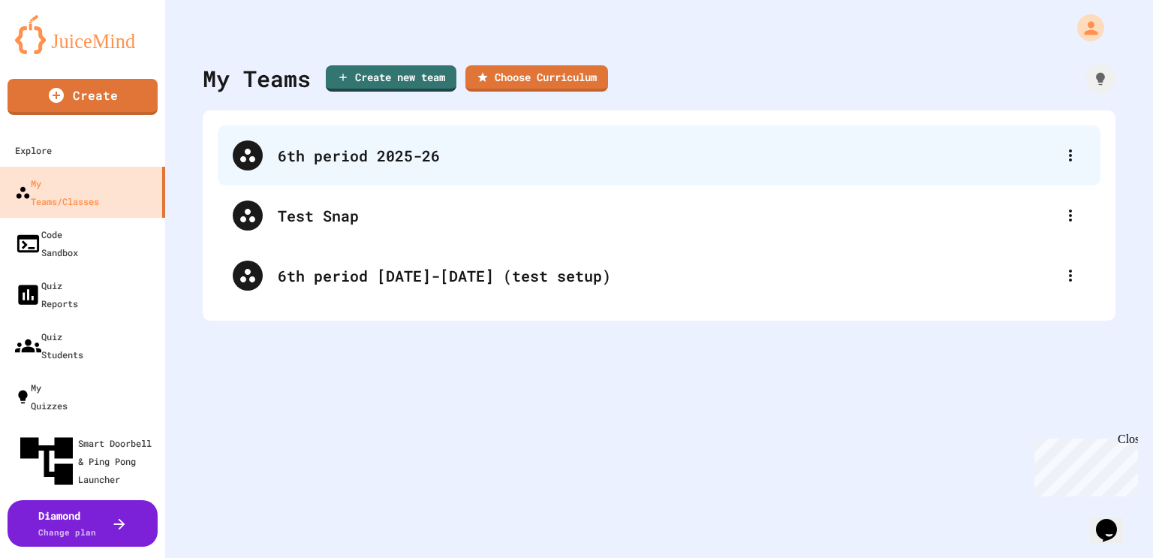
click at [342, 172] on div "6th period 2025-26" at bounding box center [659, 155] width 883 height 60
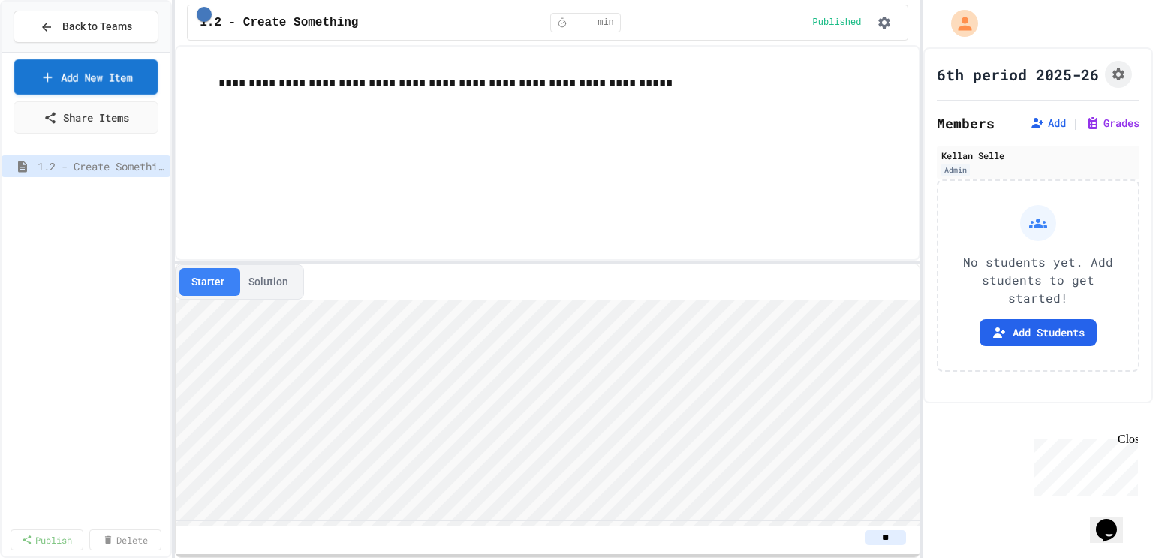
click at [72, 87] on link "Add New Item" at bounding box center [86, 76] width 144 height 35
click at [61, 29] on div "Back to Teams" at bounding box center [86, 27] width 92 height 16
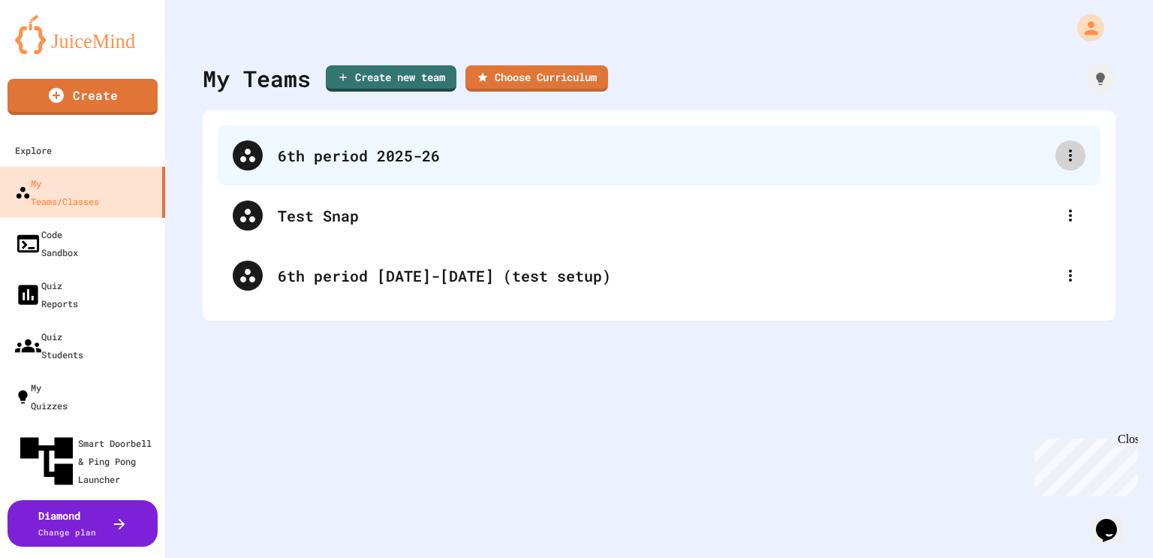
click at [1069, 146] on icon at bounding box center [1071, 155] width 18 height 18
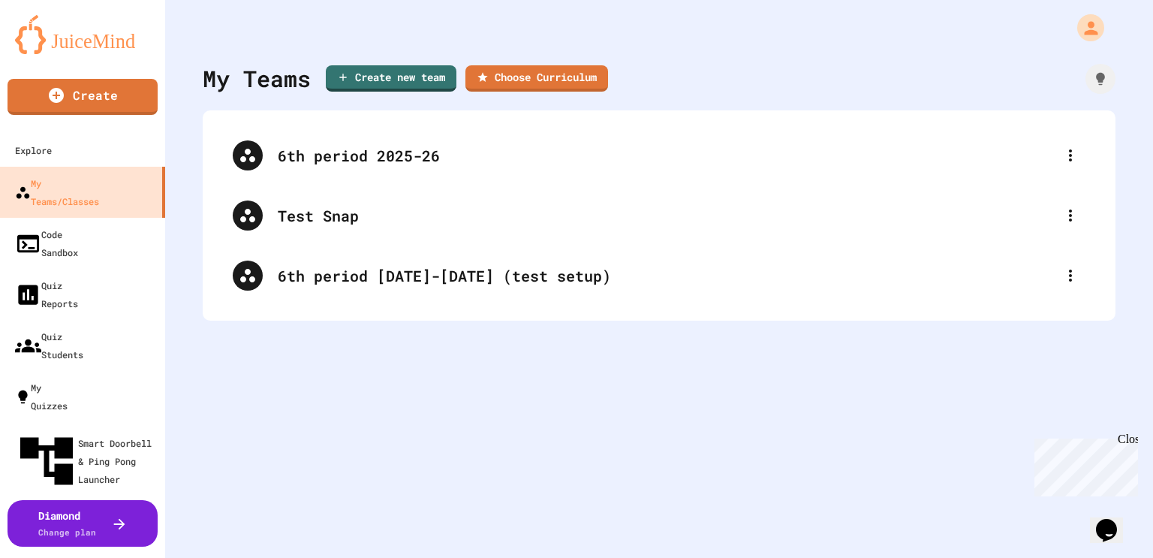
click at [425, 557] on div at bounding box center [576, 559] width 1153 height 0
click at [425, 158] on div "6th period 2025-26" at bounding box center [667, 155] width 778 height 23
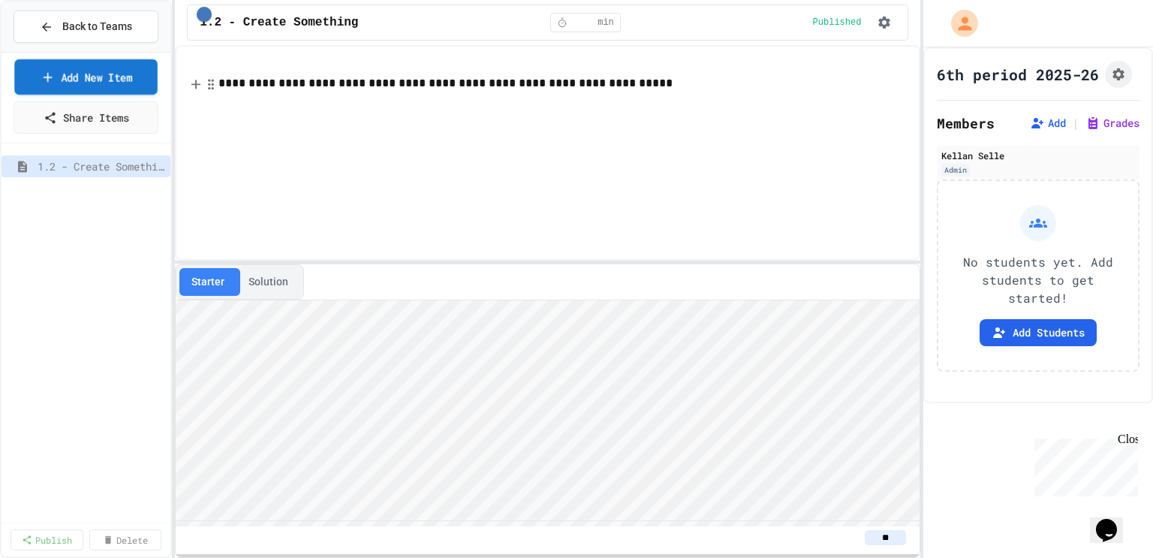
click at [135, 74] on link "Add New Item" at bounding box center [85, 76] width 143 height 35
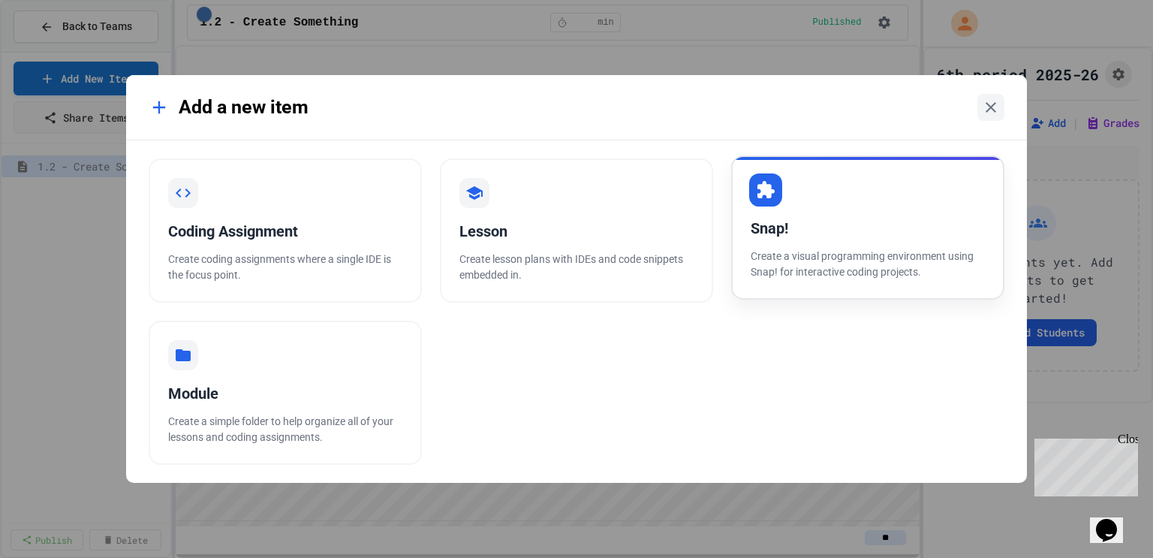
click at [833, 259] on p "Create a visual programming environment using Snap! for interactive coding proj…" at bounding box center [868, 265] width 234 height 32
